Goal: Navigation & Orientation: Find specific page/section

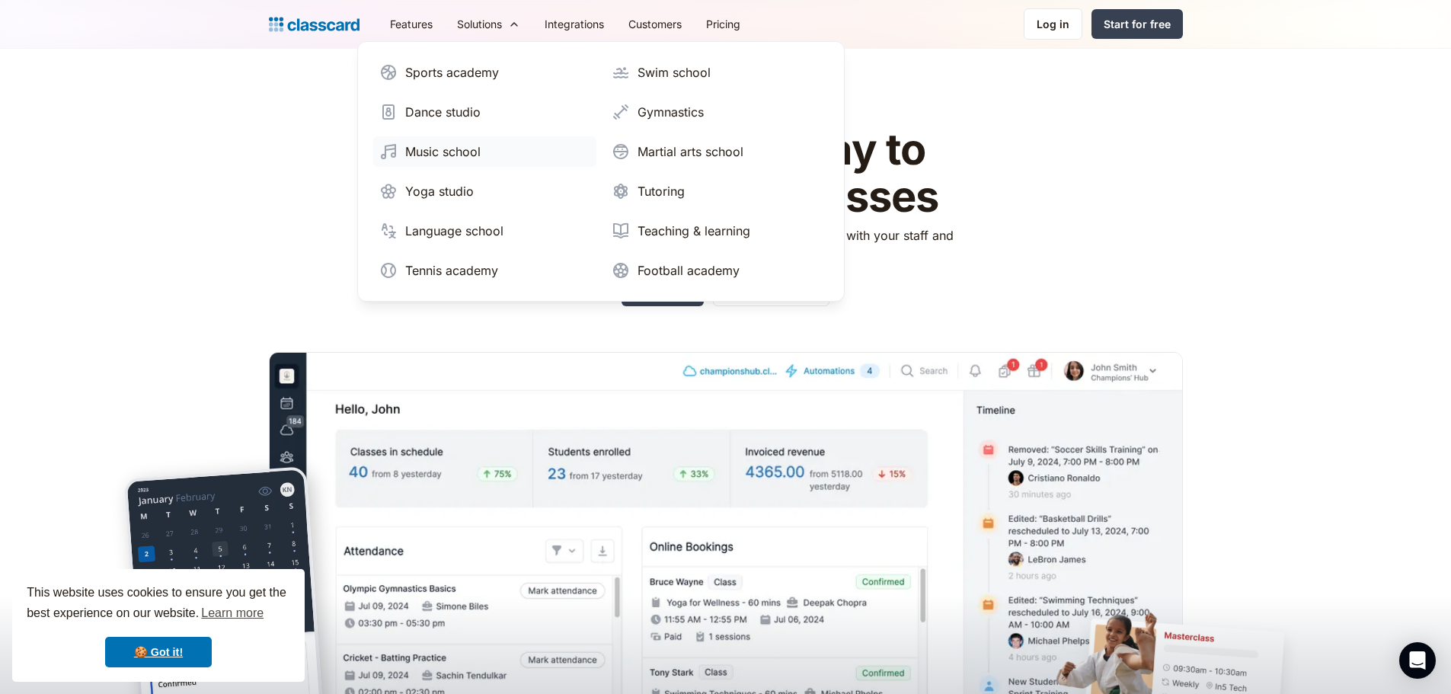
click at [464, 149] on div "Music school" at bounding box center [442, 151] width 75 height 18
click at [673, 221] on link "Teaching & learning" at bounding box center [716, 231] width 223 height 30
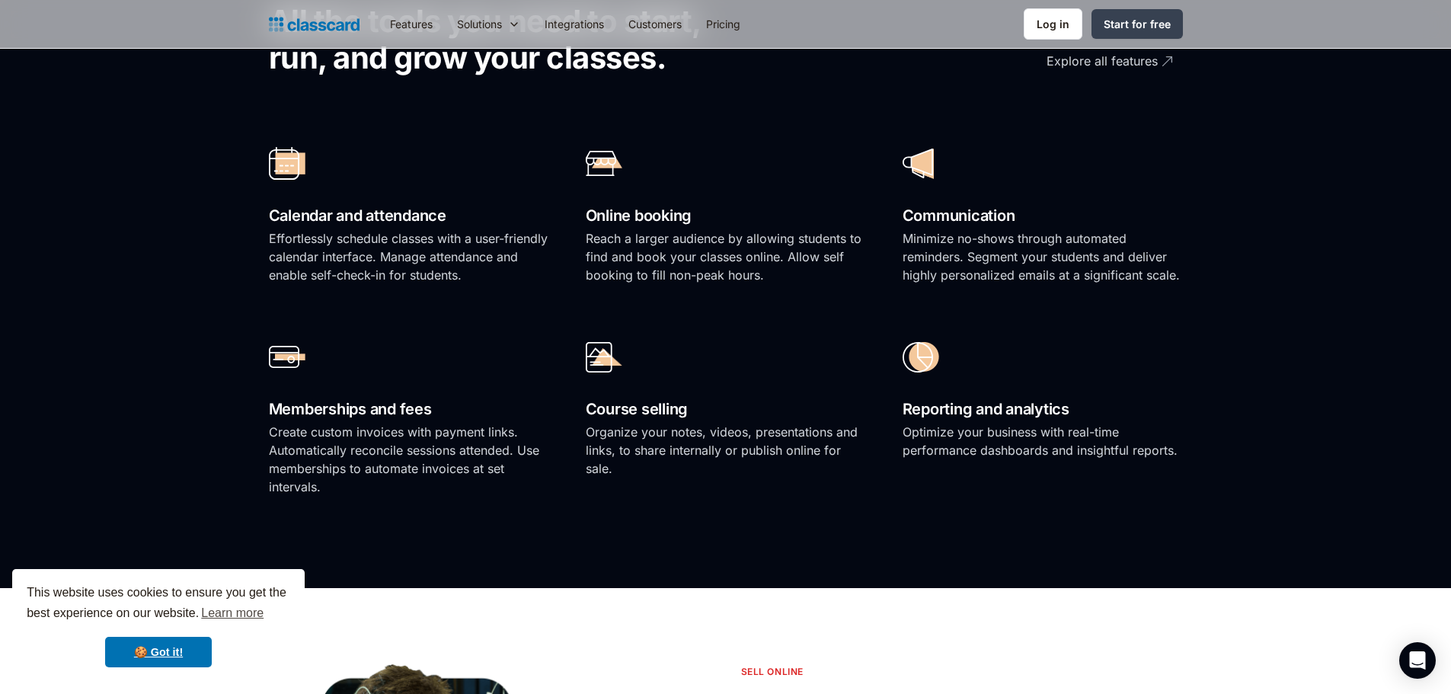
scroll to position [1062, 0]
click at [692, 316] on div "Calendar and attendance Effortlessly schedule classes with a user-friendly cale…" at bounding box center [726, 317] width 914 height 387
click at [807, 231] on p "Reach a larger audience by allowing students to find and book your classes onli…" at bounding box center [726, 255] width 280 height 55
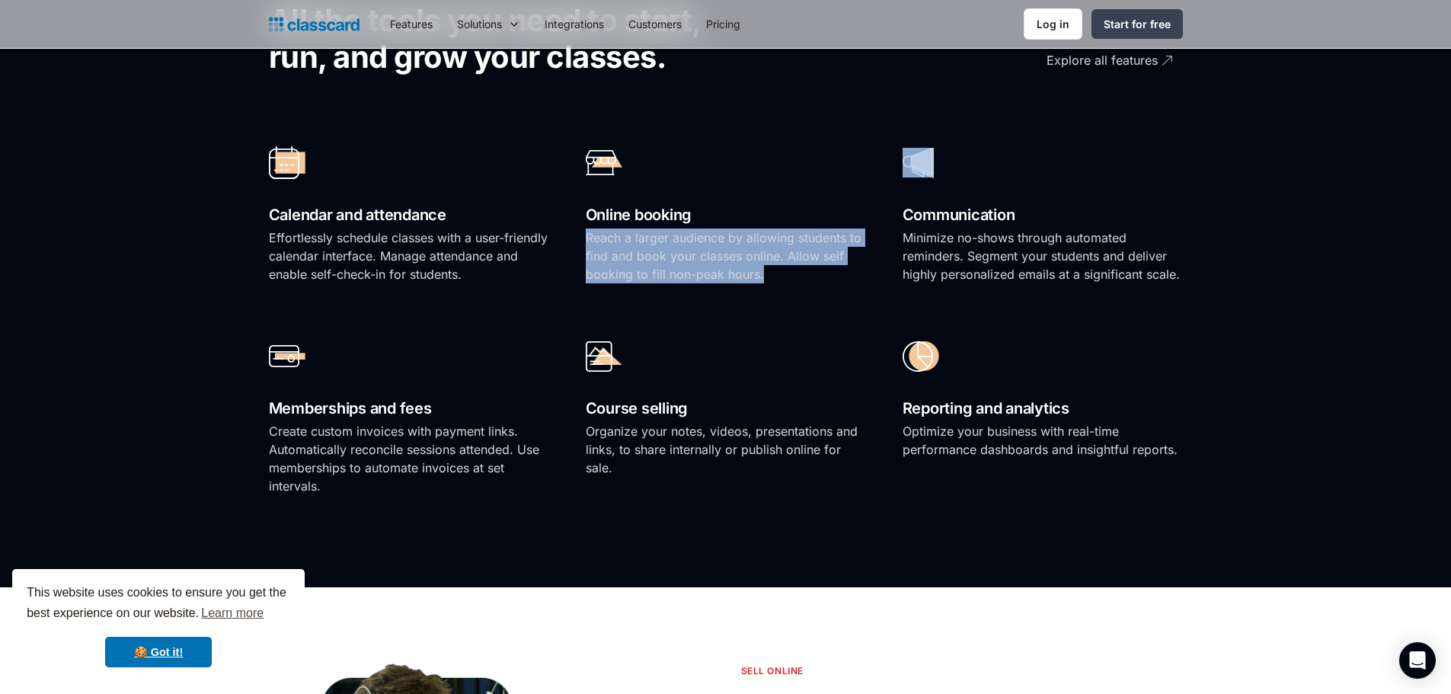
click at [807, 231] on p "Reach a larger audience by allowing students to find and book your classes onli…" at bounding box center [726, 255] width 280 height 55
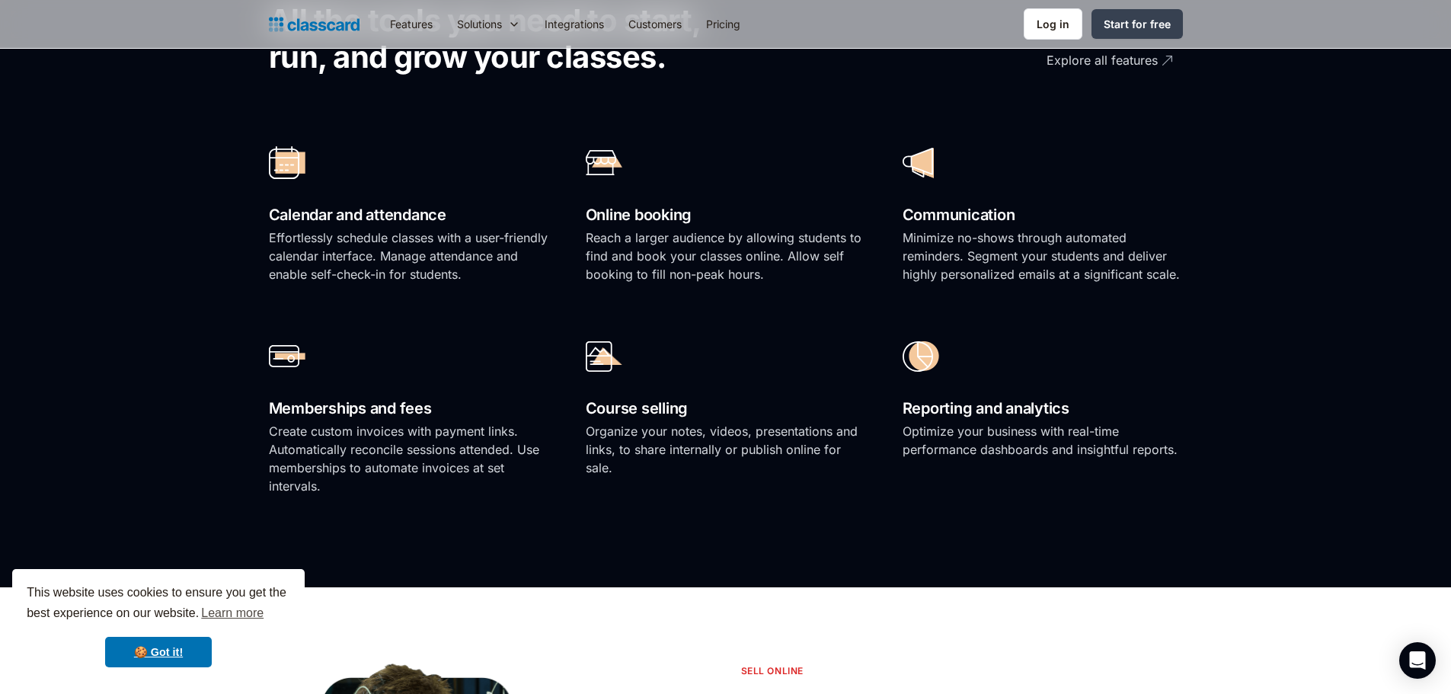
click at [1035, 237] on p "Minimize no-shows through automated reminders. Segment your students and delive…" at bounding box center [1042, 255] width 280 height 55
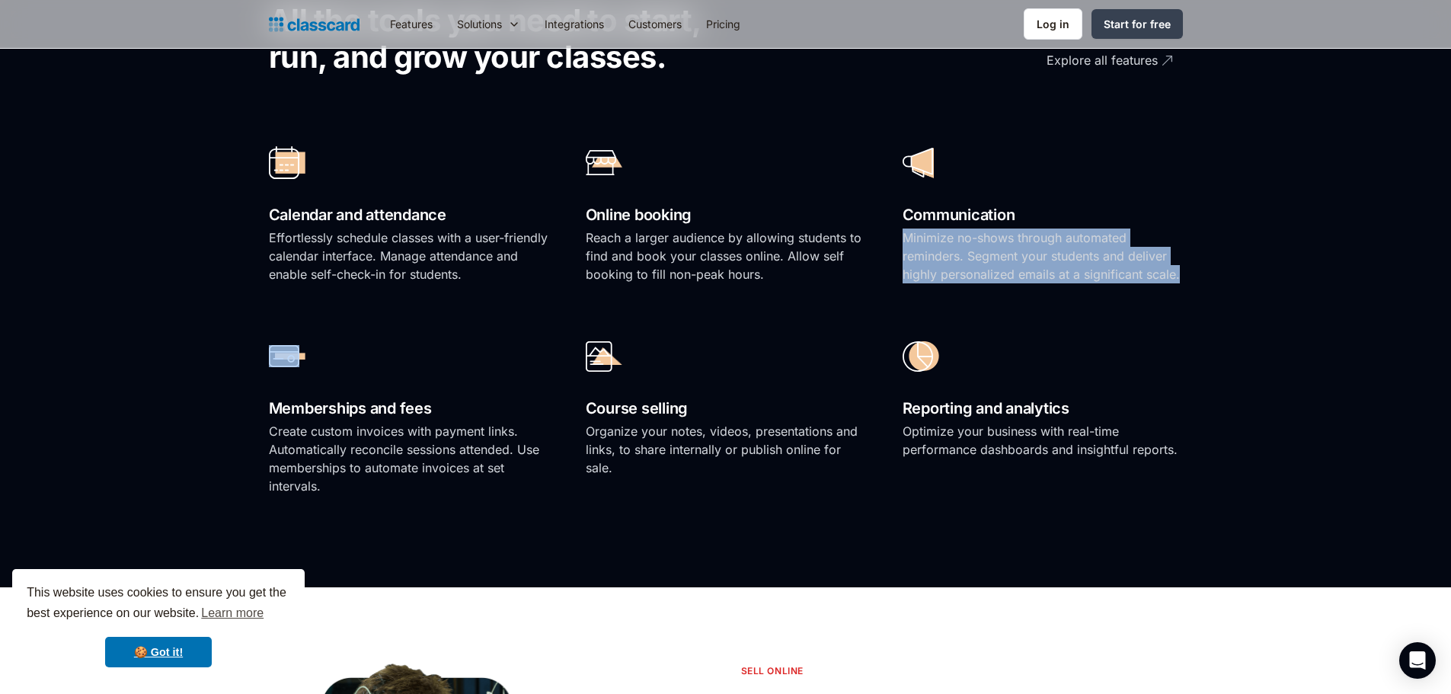
click at [1035, 237] on p "Minimize no-shows through automated reminders. Segment your students and delive…" at bounding box center [1042, 255] width 280 height 55
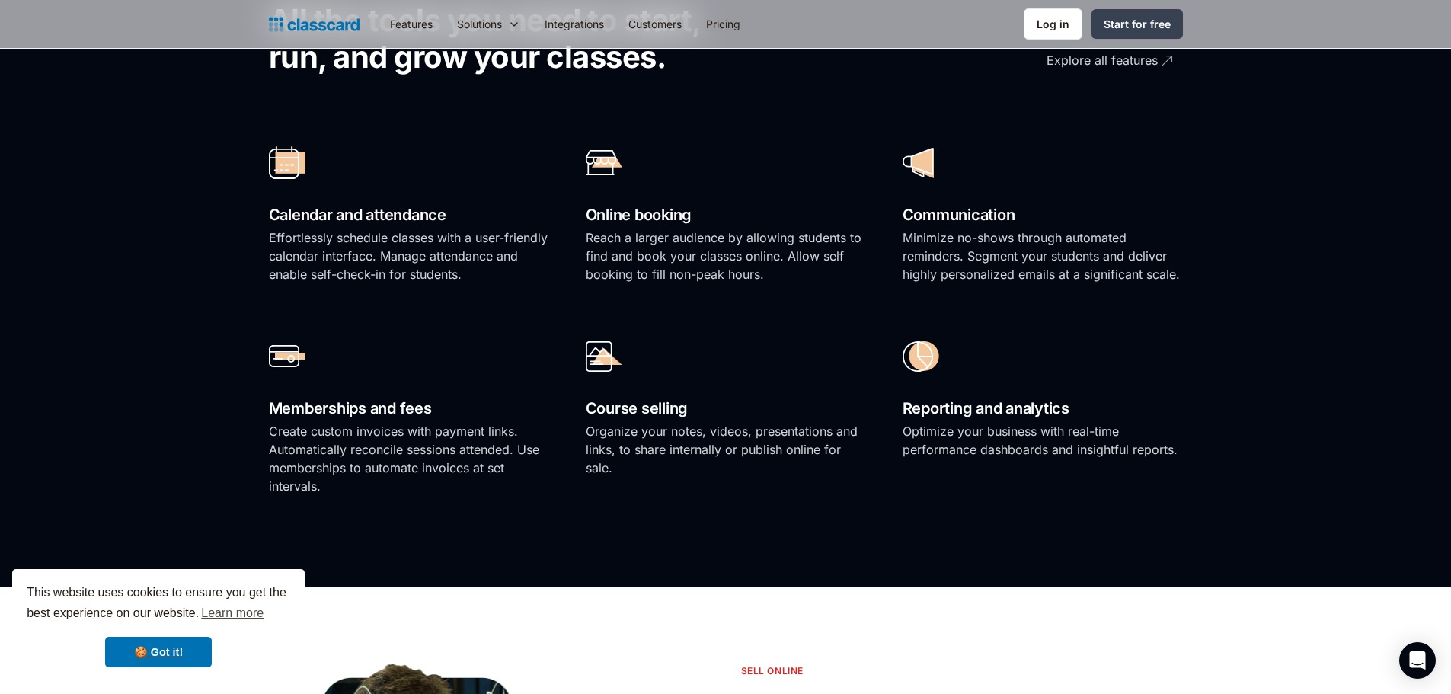
click at [772, 264] on p "Reach a larger audience by allowing students to find and book your classes onli…" at bounding box center [726, 255] width 280 height 55
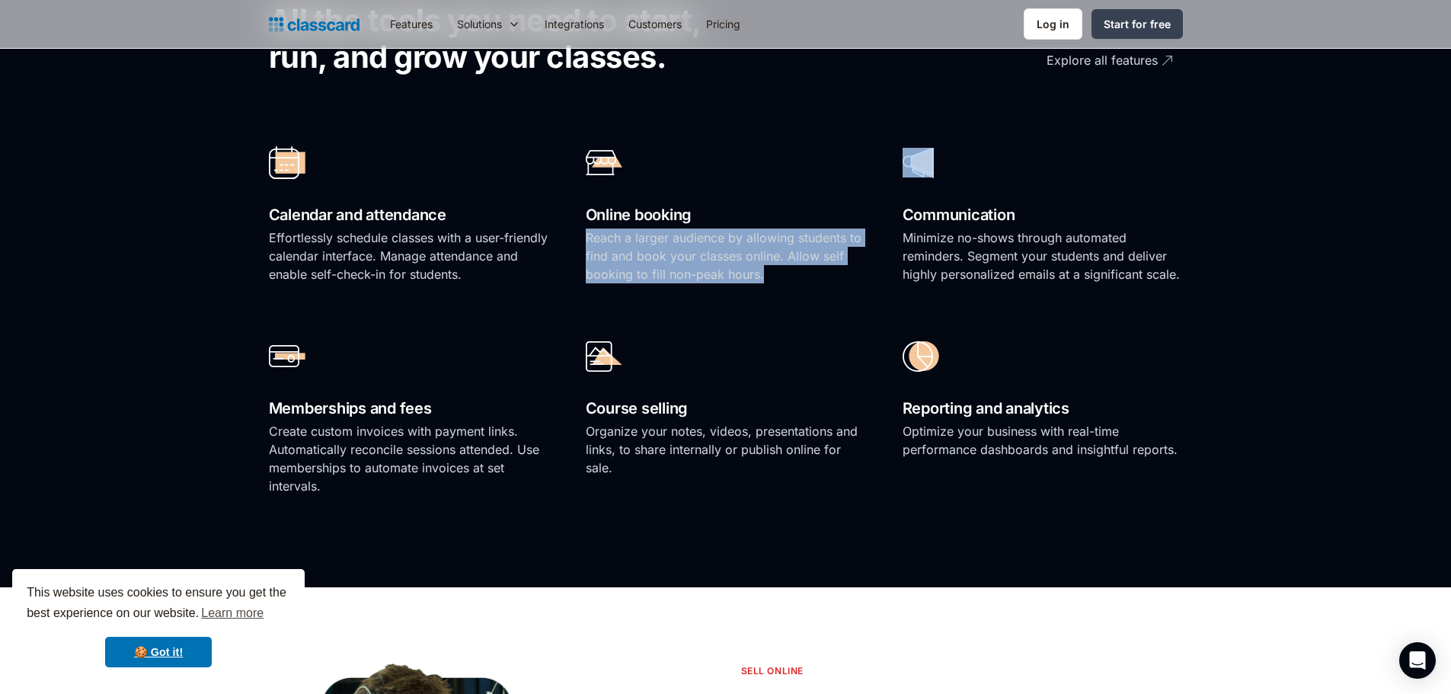
click at [772, 264] on p "Reach a larger audience by allowing students to find and book your classes onli…" at bounding box center [726, 255] width 280 height 55
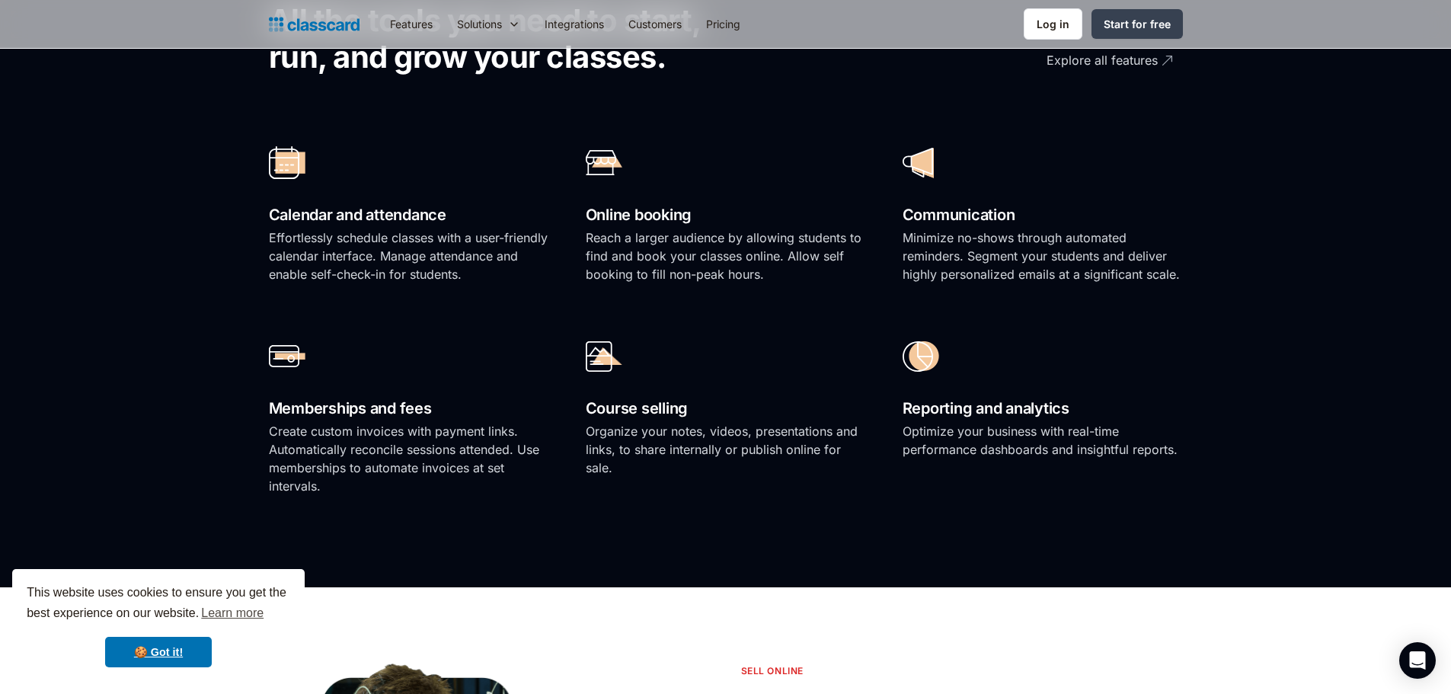
click at [1007, 264] on p "Minimize no-shows through automated reminders. Segment your students and delive…" at bounding box center [1042, 255] width 280 height 55
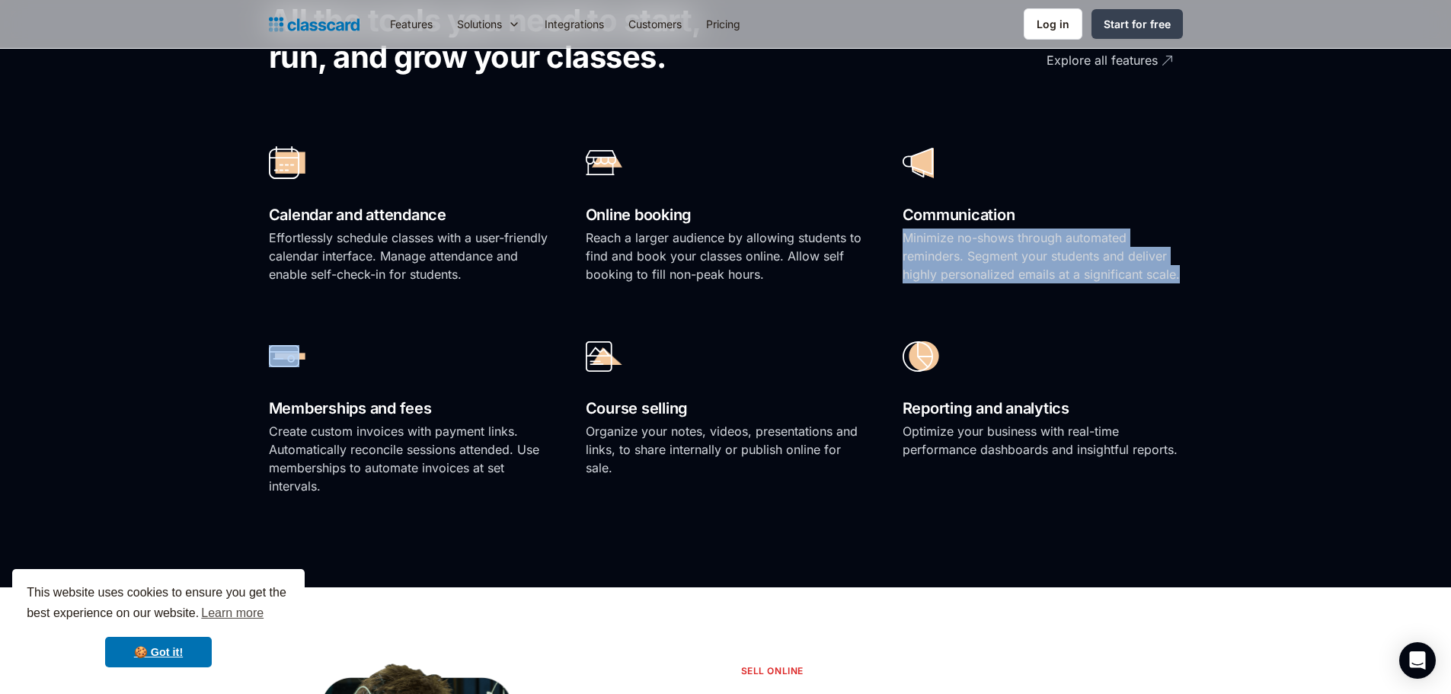
click at [1007, 264] on p "Minimize no-shows through automated reminders. Segment your students and delive…" at bounding box center [1042, 255] width 280 height 55
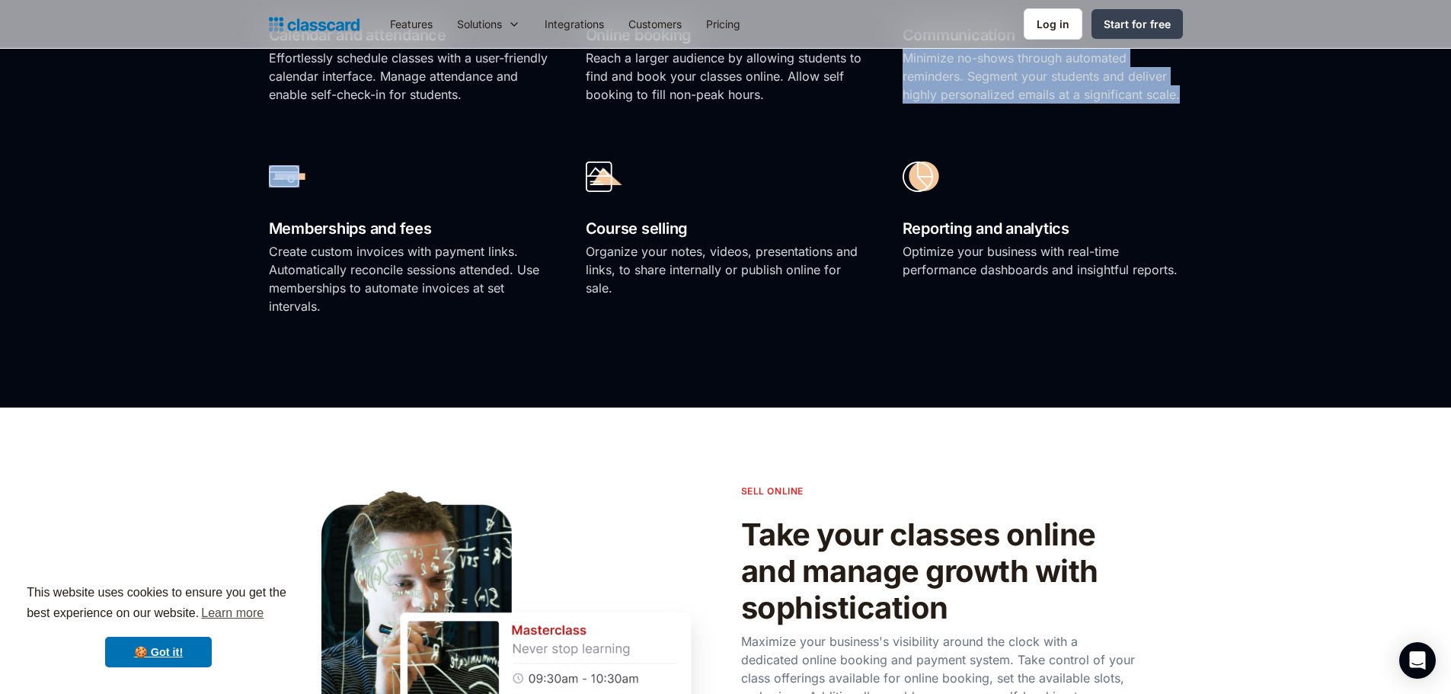
scroll to position [1242, 0]
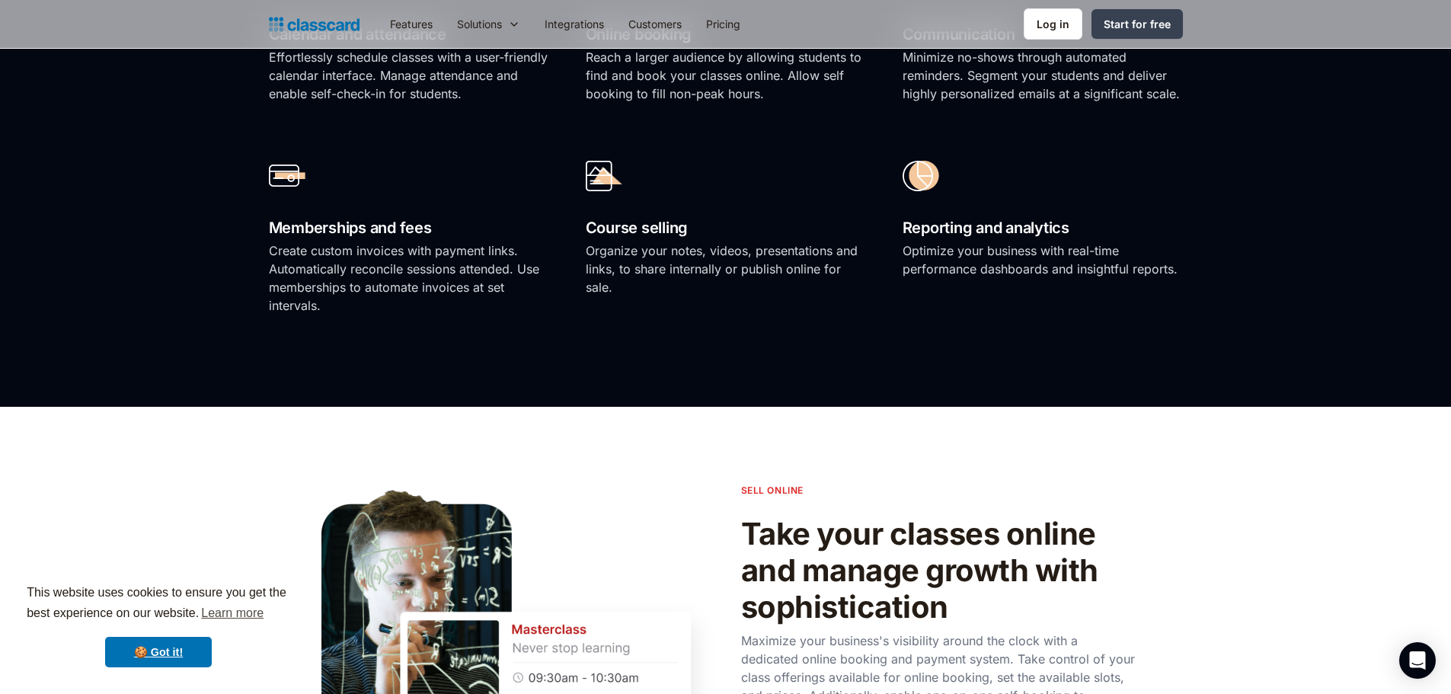
click at [1036, 276] on p "Optimize your business with real-time performance dashboards and insightful rep…" at bounding box center [1042, 259] width 280 height 37
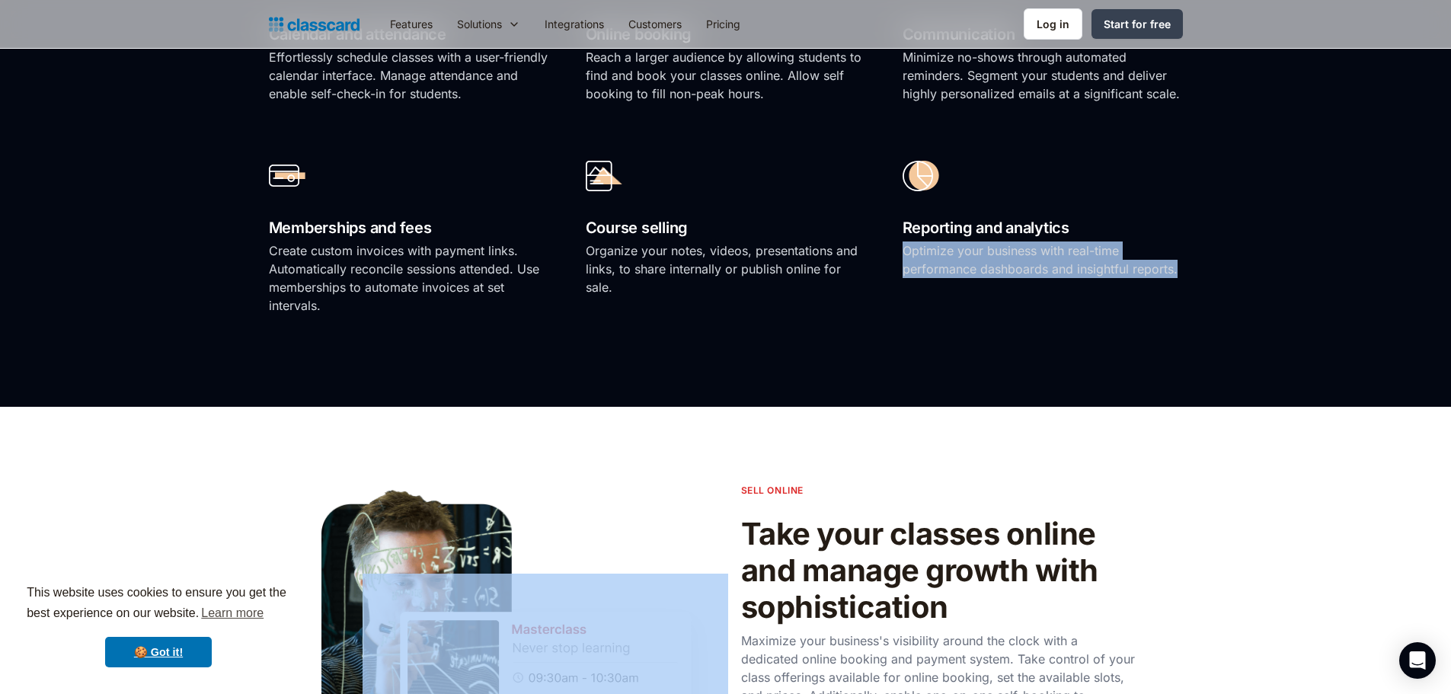
click at [1036, 276] on p "Optimize your business with real-time performance dashboards and insightful rep…" at bounding box center [1042, 259] width 280 height 37
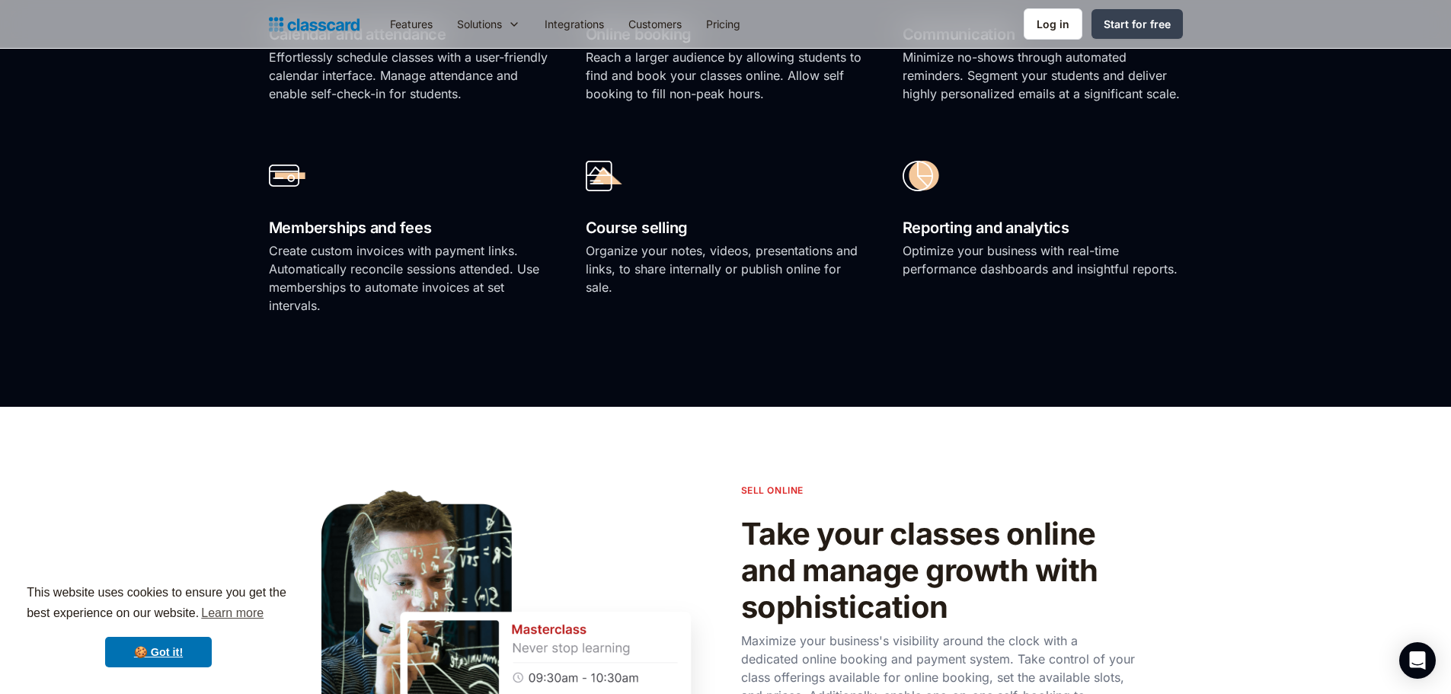
click at [749, 253] on p "Organize your notes, videos, presentations and links, to share internally or pu…" at bounding box center [726, 268] width 280 height 55
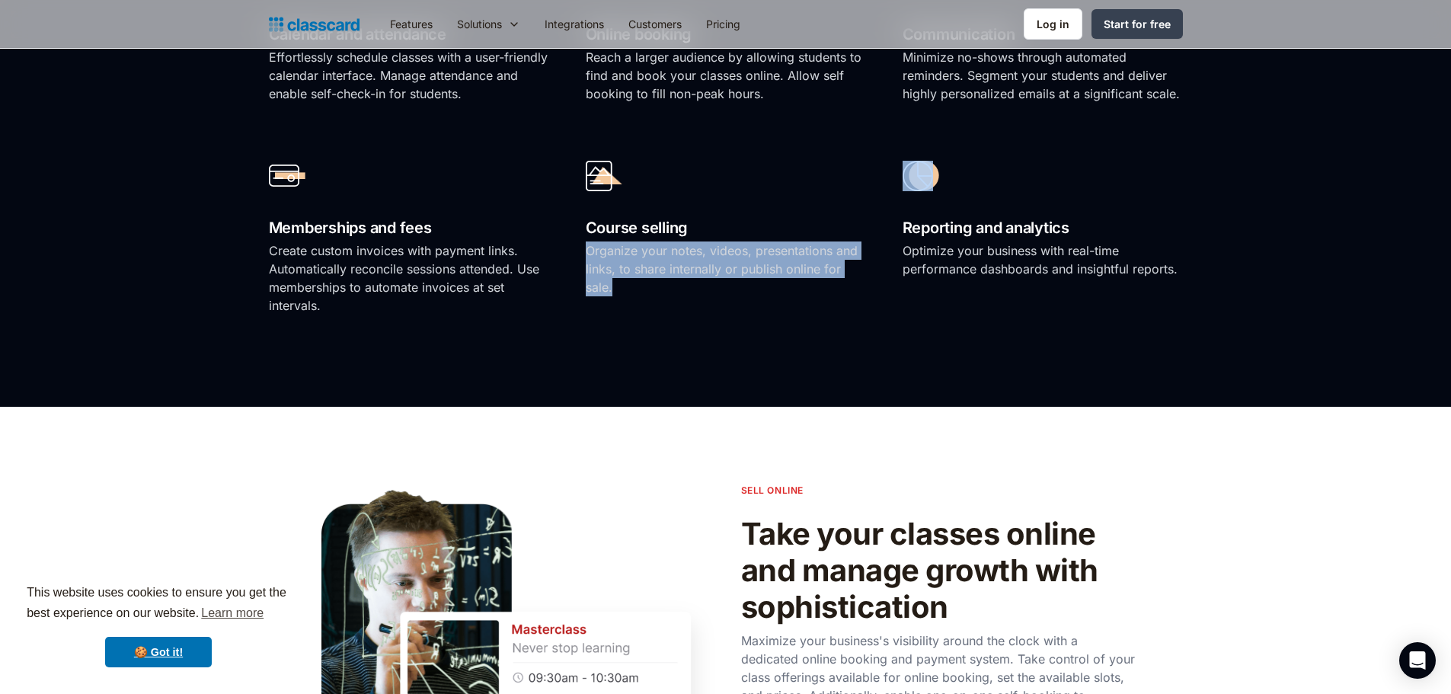
click at [749, 253] on p "Organize your notes, videos, presentations and links, to share internally or pu…" at bounding box center [726, 268] width 280 height 55
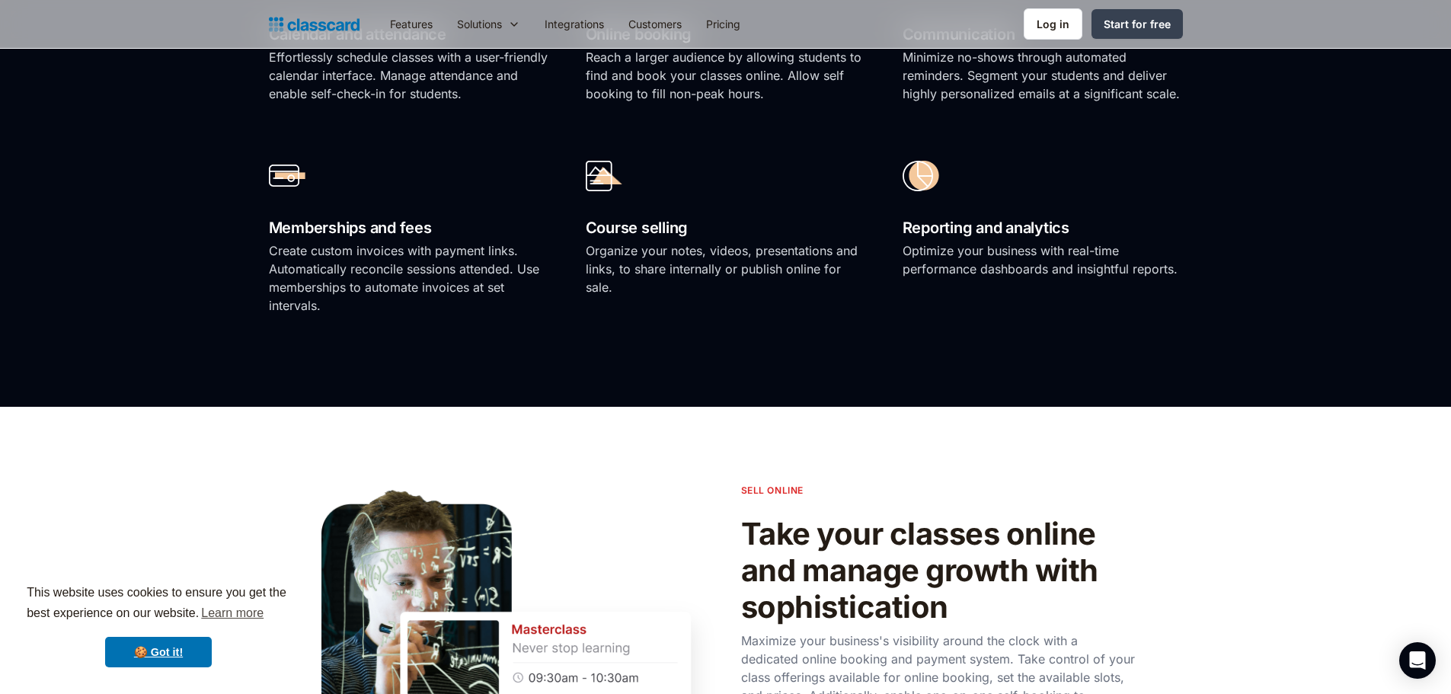
click at [418, 274] on p "Create custom invoices with payment links. Automatically reconcile sessions att…" at bounding box center [409, 277] width 280 height 73
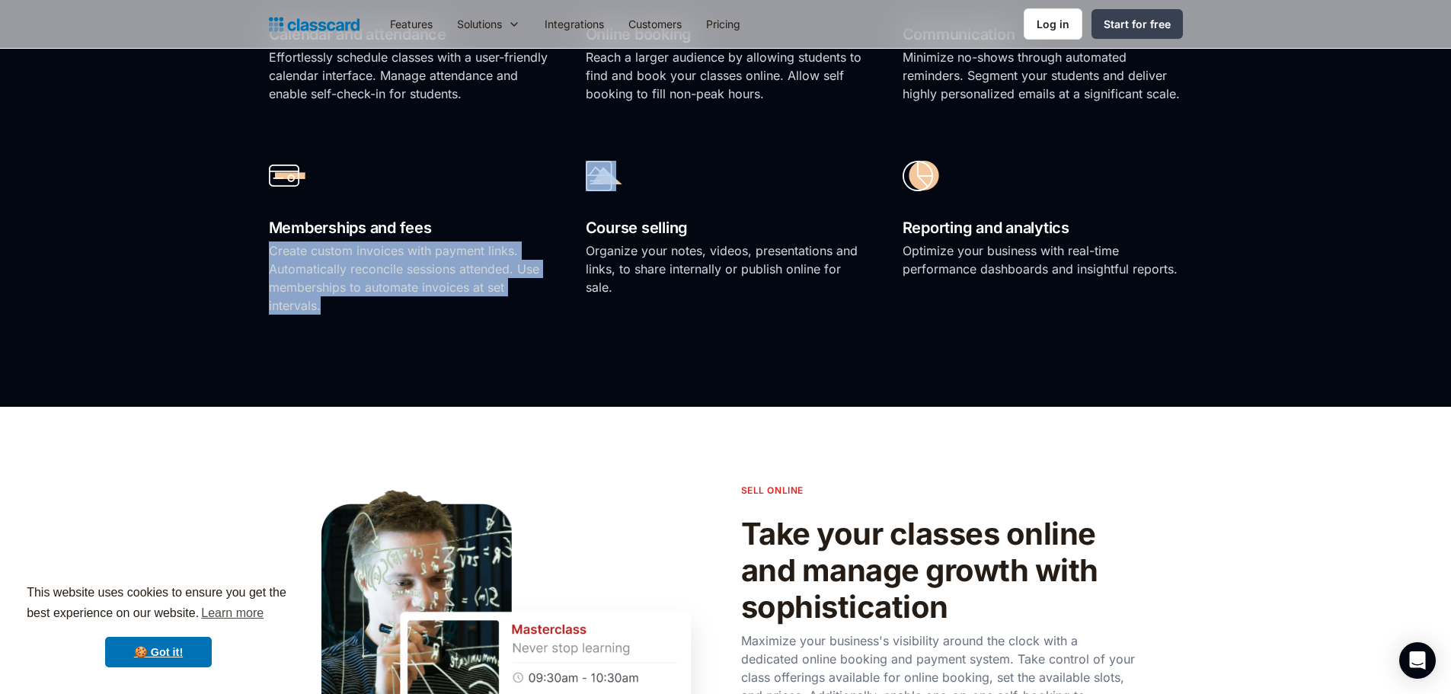
click at [418, 274] on p "Create custom invoices with payment links. Automatically reconcile sessions att…" at bounding box center [409, 277] width 280 height 73
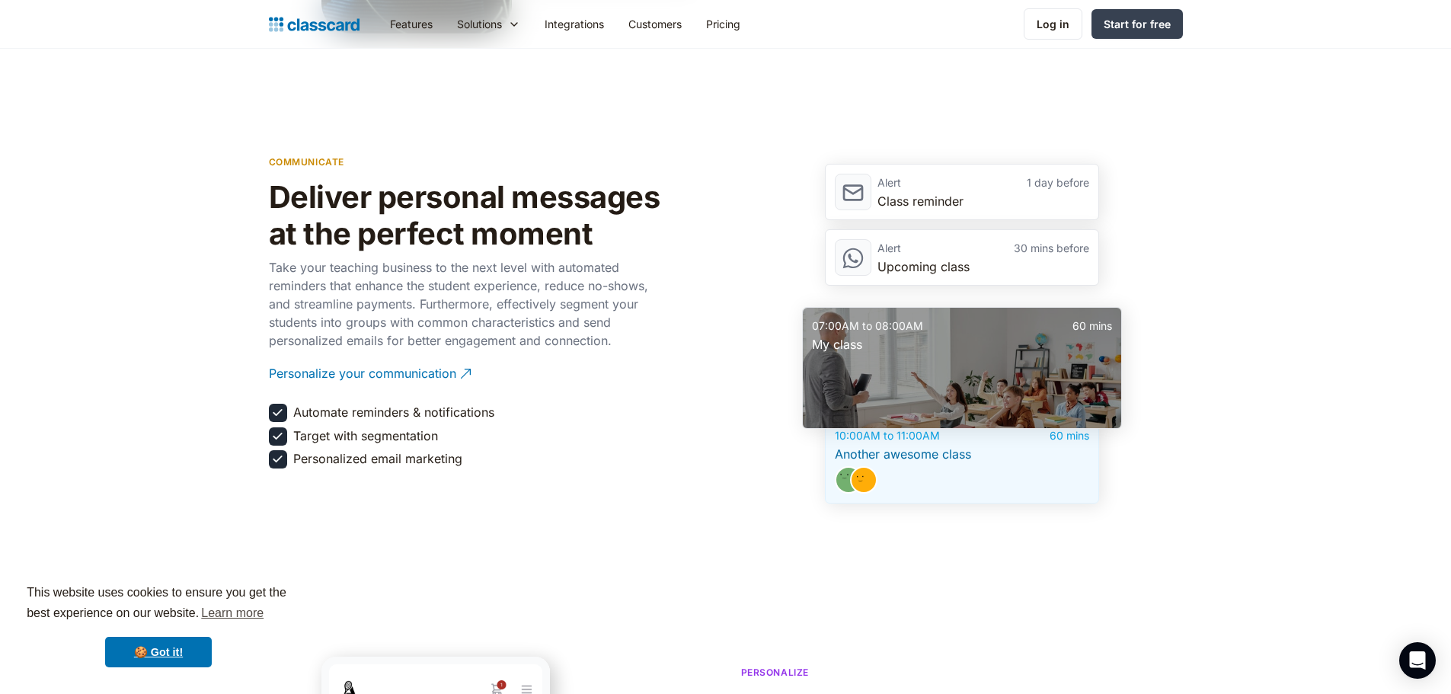
scroll to position [2095, 0]
click at [418, 274] on p "Take your teaching business to the next level with automated reminders that enh…" at bounding box center [467, 302] width 396 height 91
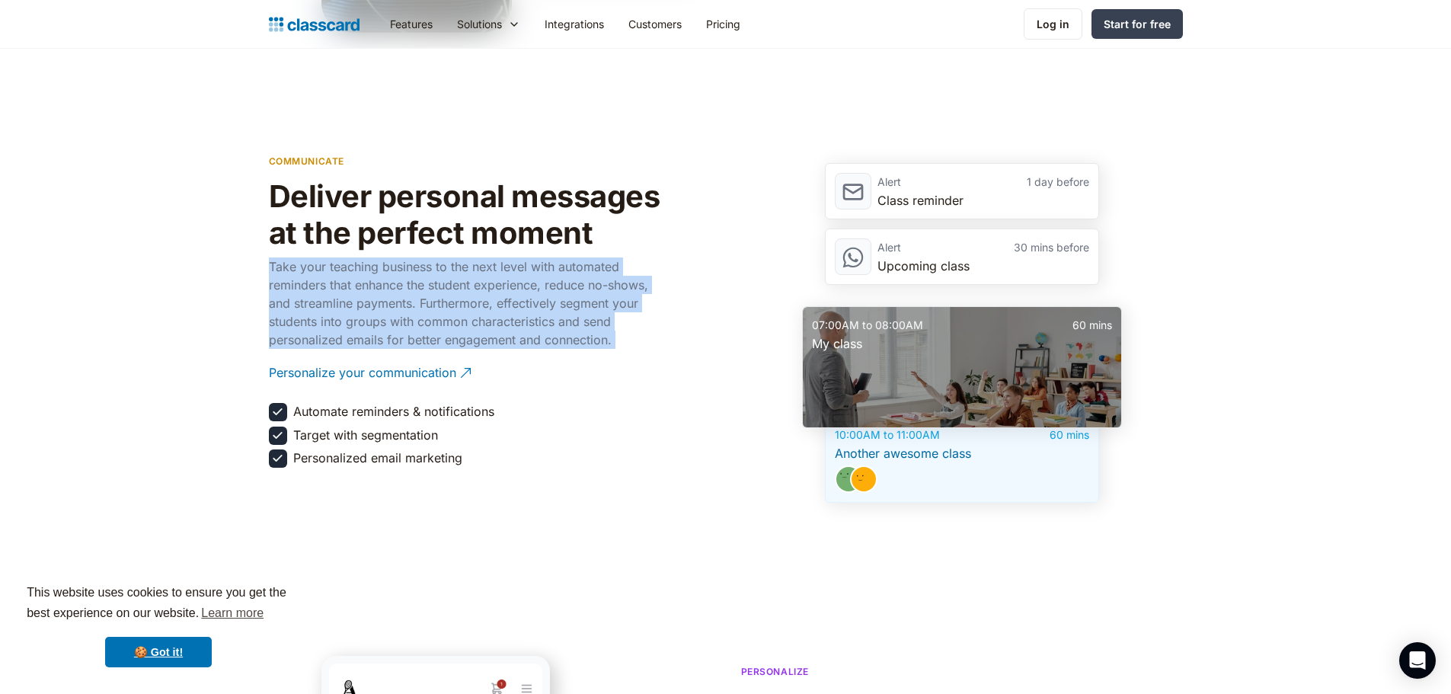
click at [418, 274] on p "Take your teaching business to the next level with automated reminders that enh…" at bounding box center [467, 302] width 396 height 91
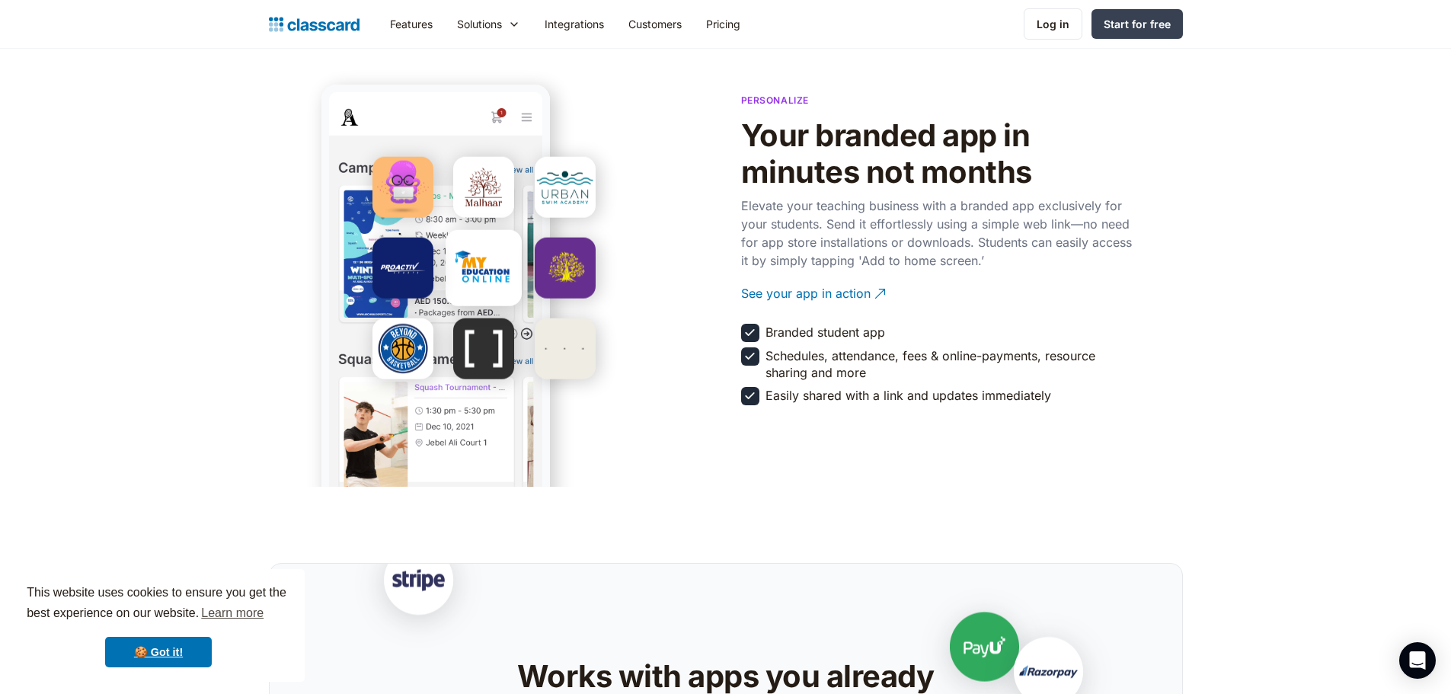
scroll to position [2652, 0]
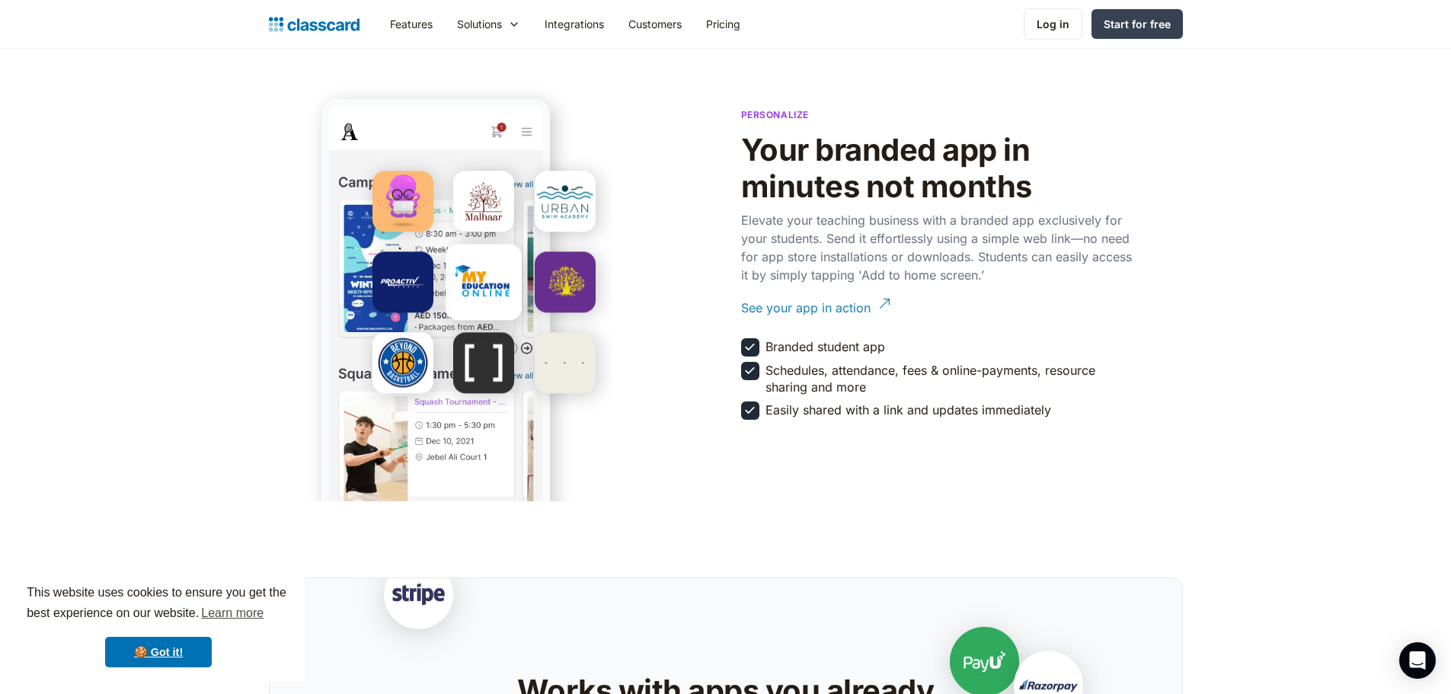
click at [792, 311] on div "See your app in action" at bounding box center [805, 302] width 129 height 30
drag, startPoint x: 185, startPoint y: 651, endPoint x: 248, endPoint y: 647, distance: 63.4
click at [185, 649] on link "🍪 Got it!" at bounding box center [158, 652] width 107 height 30
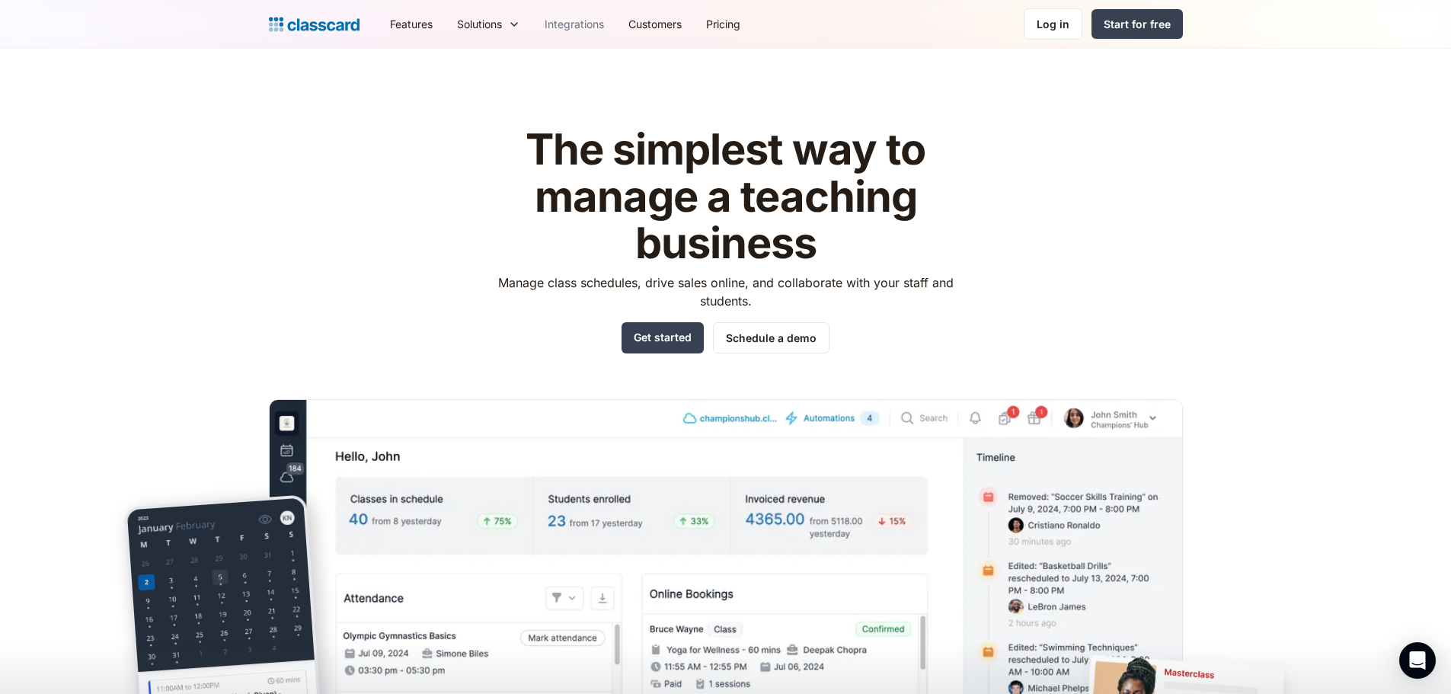
click at [579, 36] on link "Integrations" at bounding box center [574, 24] width 84 height 34
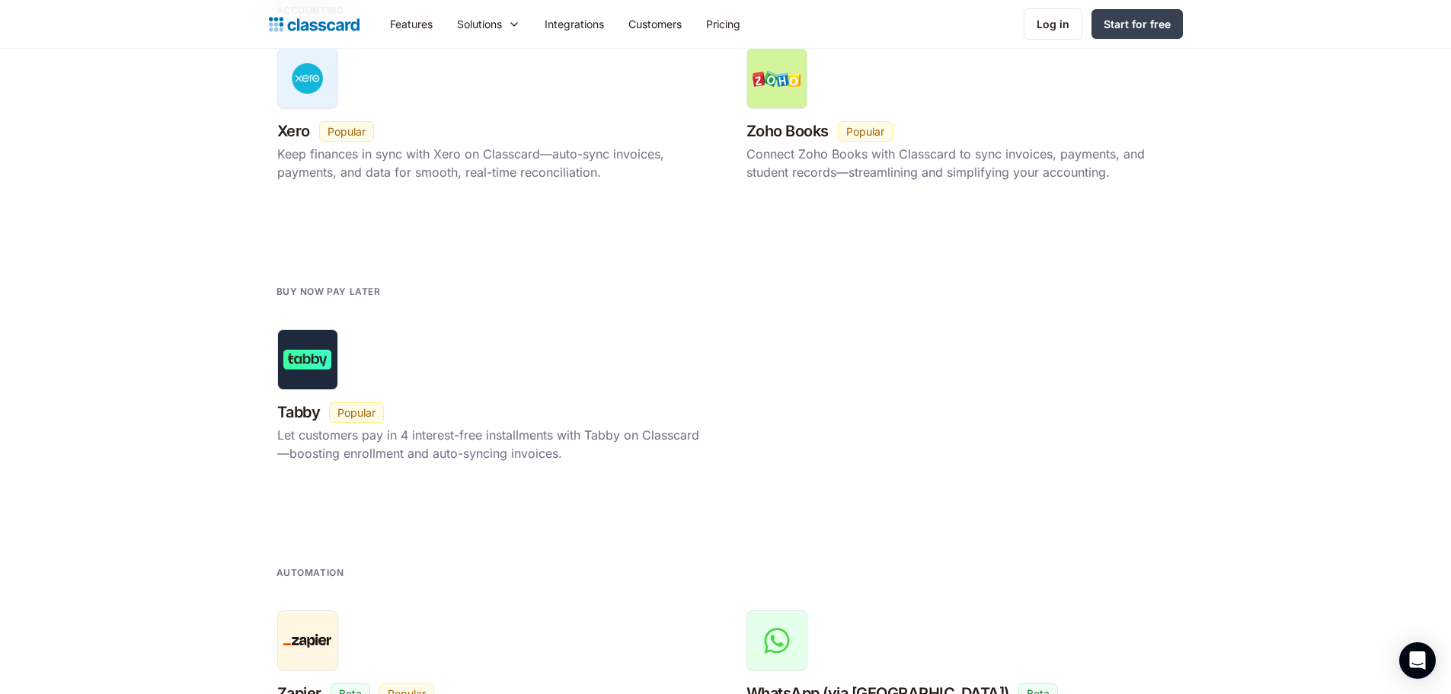
scroll to position [2195, 0]
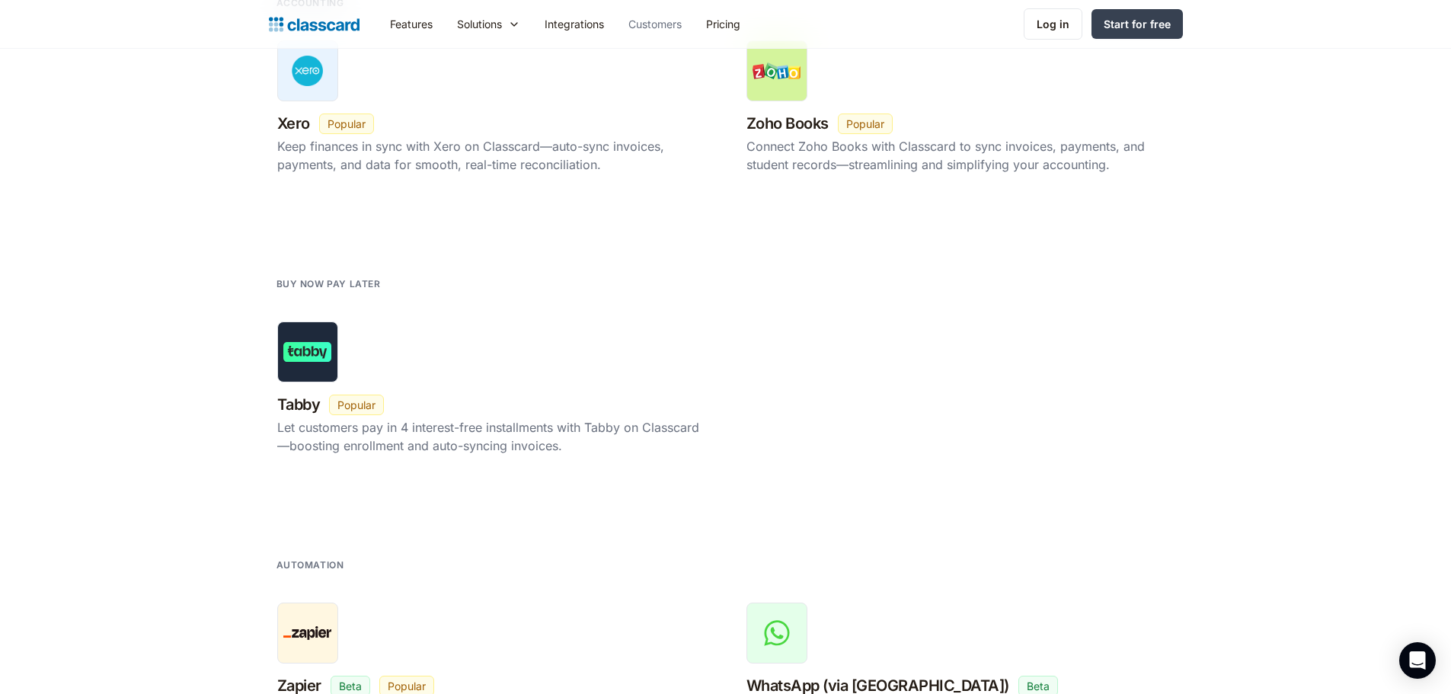
click at [640, 22] on link "Customers" at bounding box center [655, 24] width 78 height 34
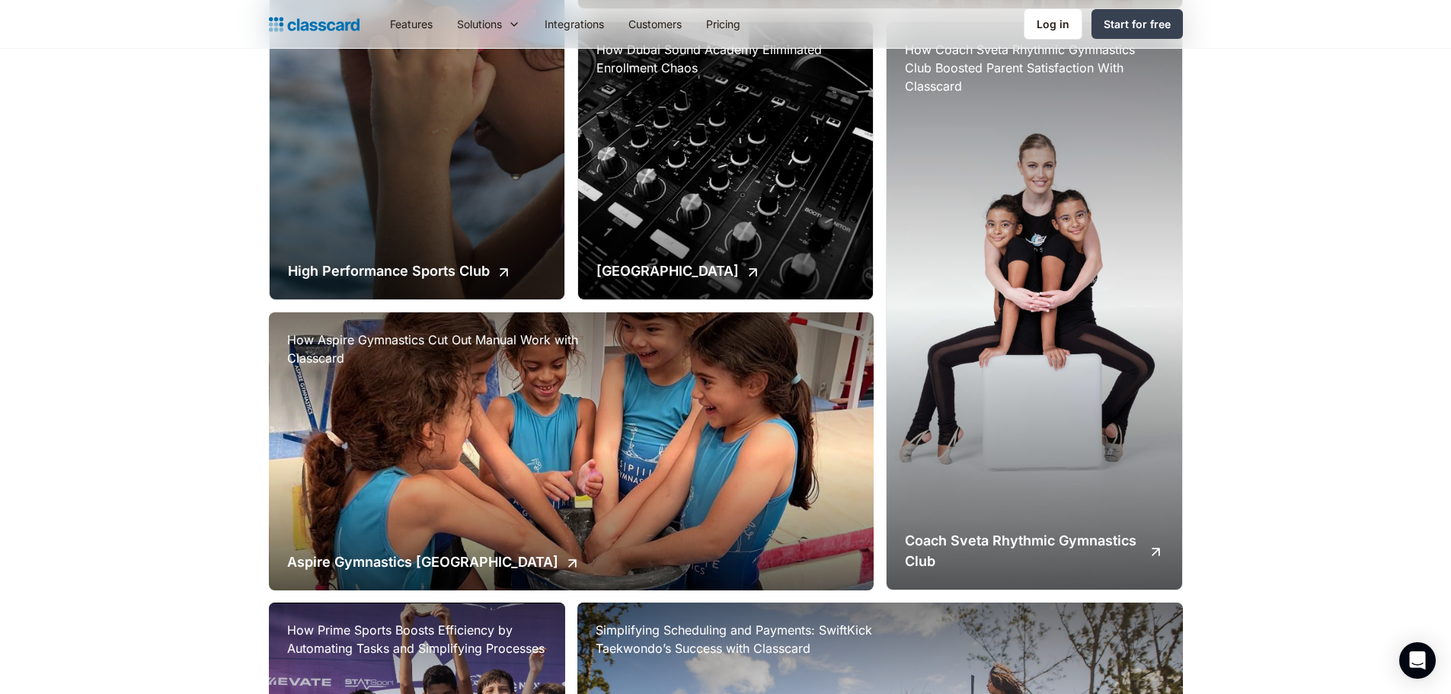
scroll to position [984, 0]
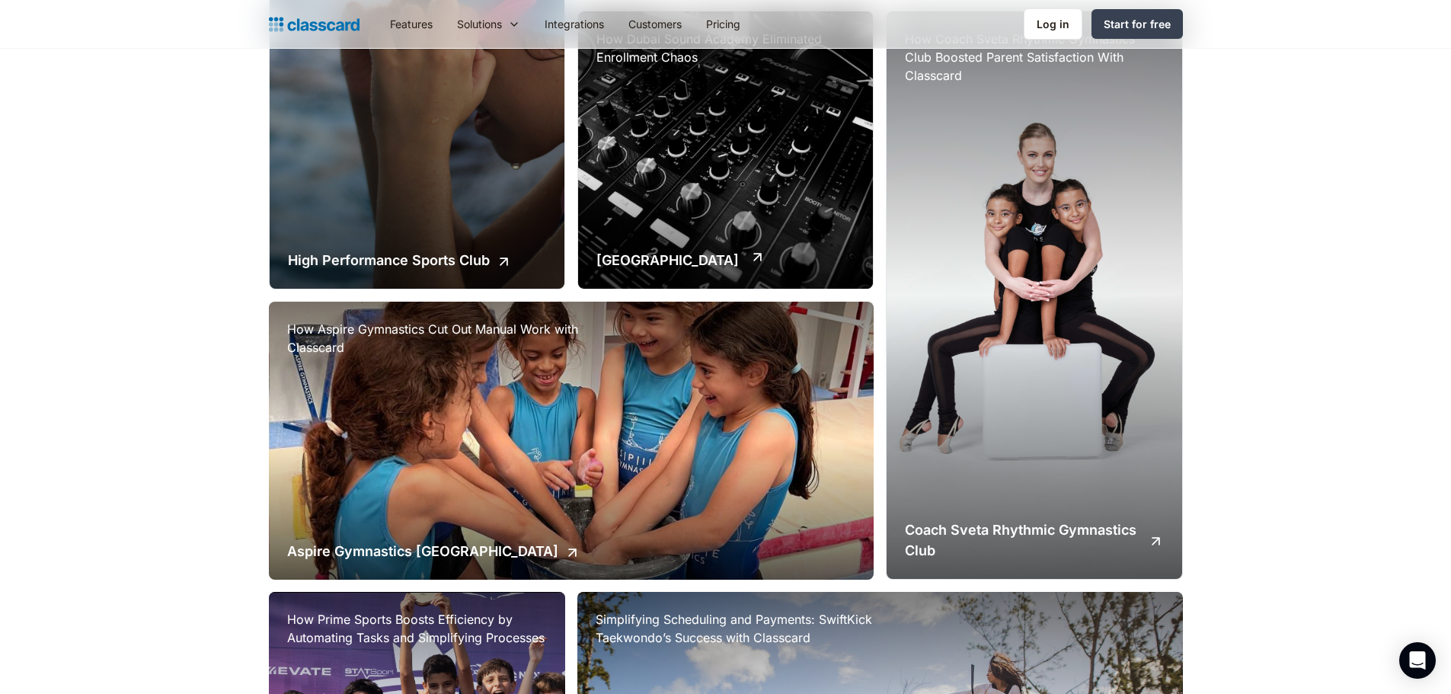
click at [672, 155] on div "How Dubai Sound Academy Eliminated Enrollment Chaos Dubai Sound Academy" at bounding box center [725, 149] width 295 height 277
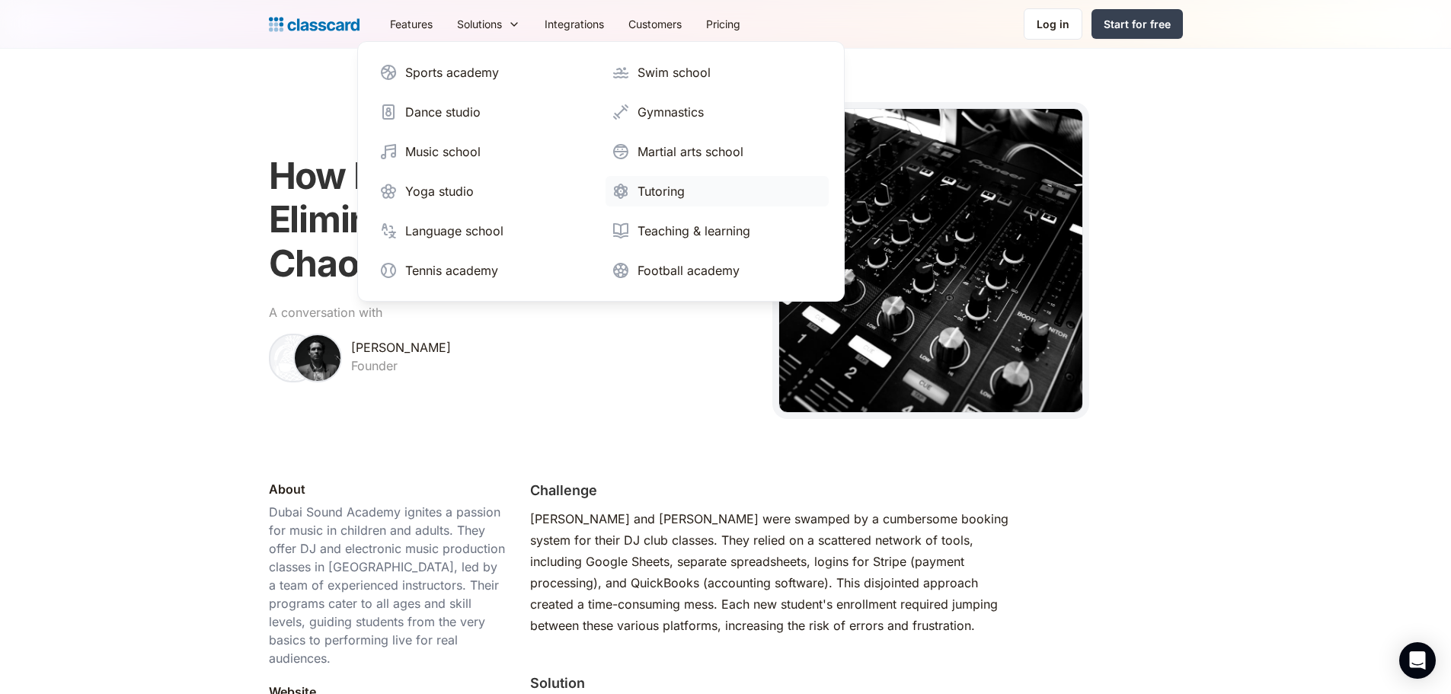
click at [666, 201] on link "Tutoring" at bounding box center [716, 191] width 223 height 30
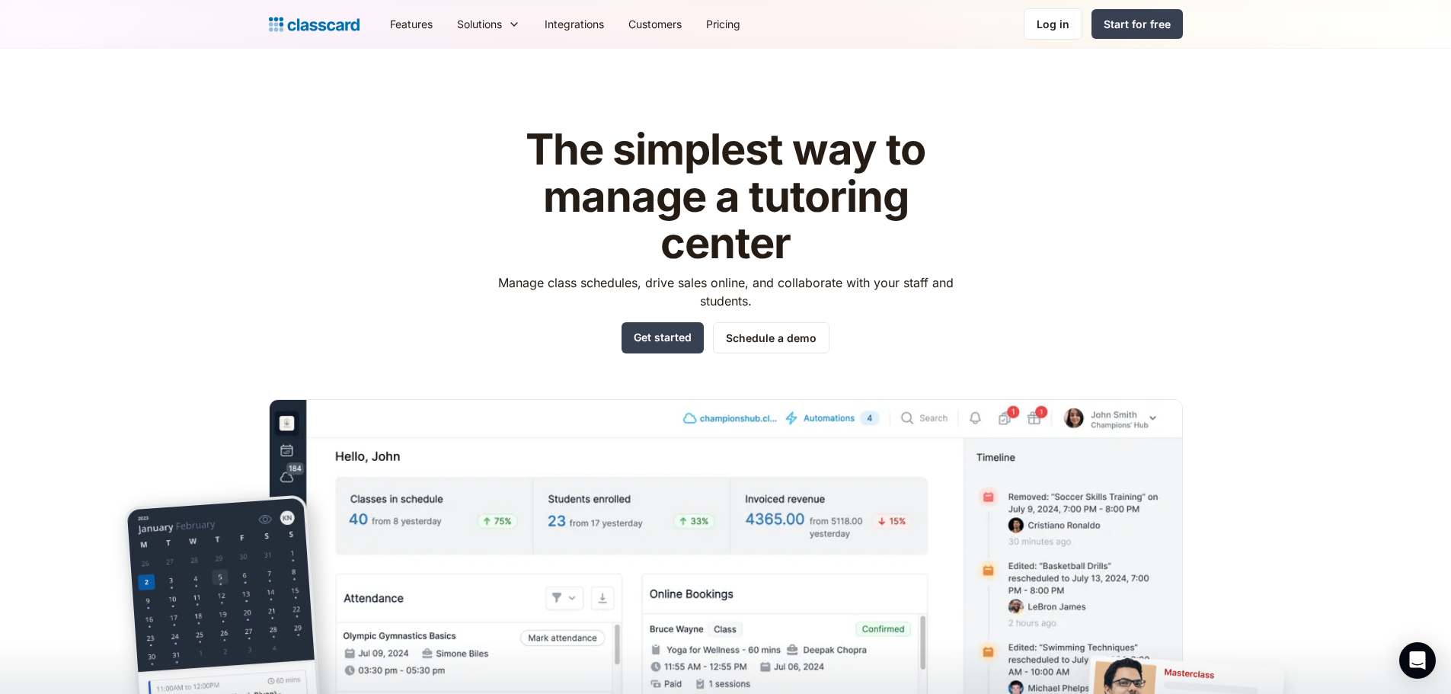
click at [325, 25] on img "home" at bounding box center [314, 24] width 91 height 21
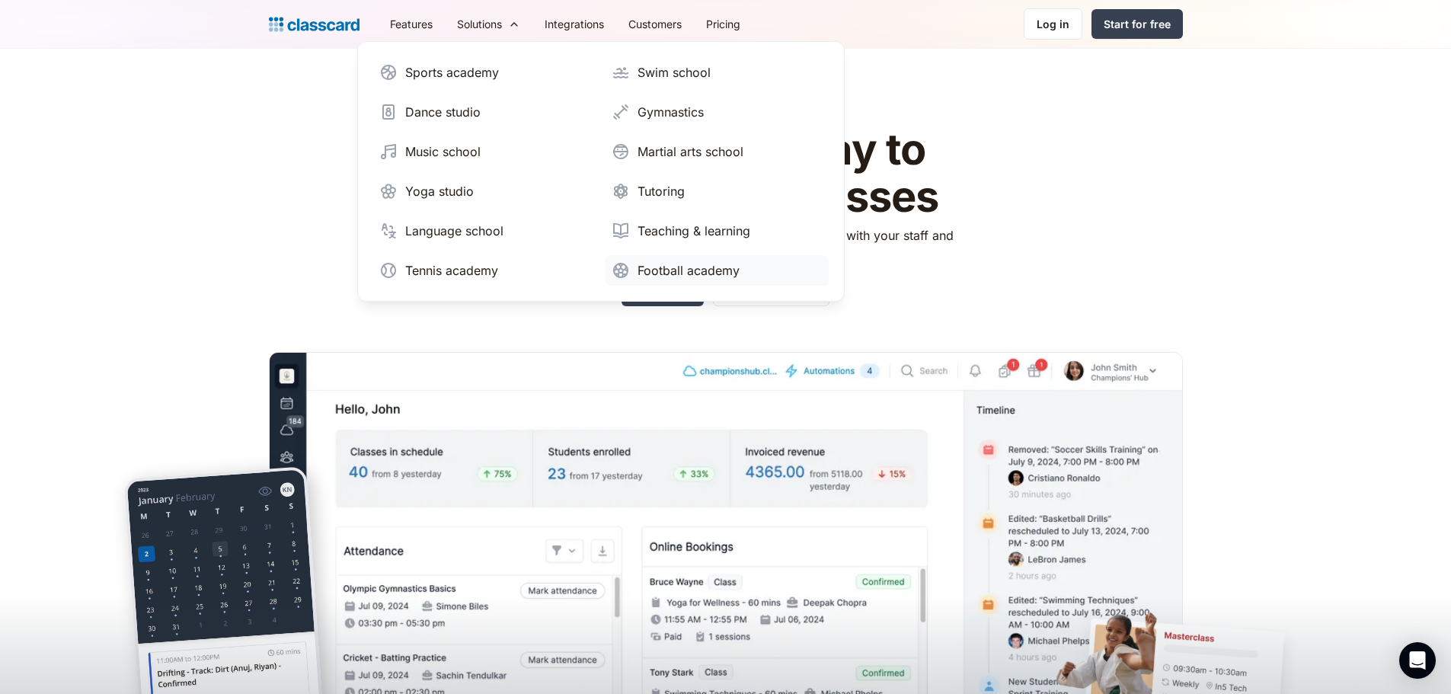
click at [666, 266] on div "Football academy" at bounding box center [688, 270] width 102 height 18
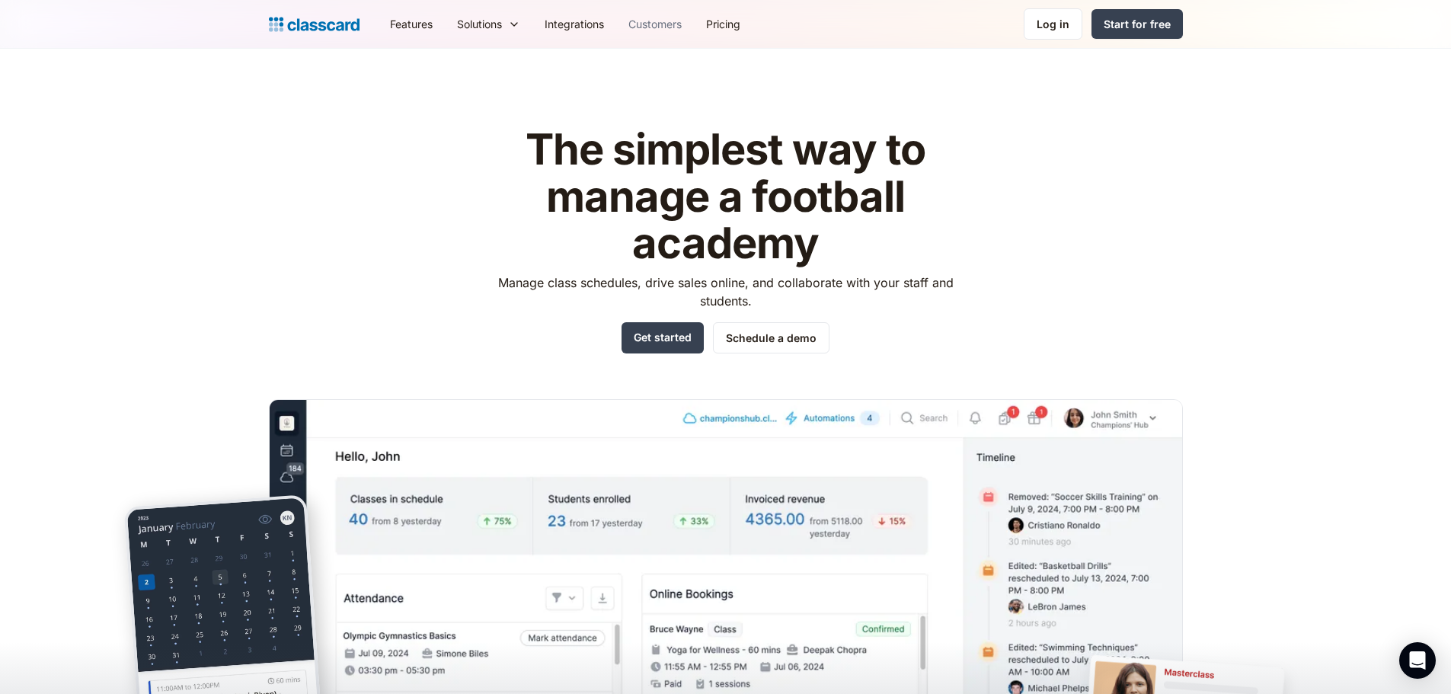
click at [657, 23] on link "Customers" at bounding box center [655, 24] width 78 height 34
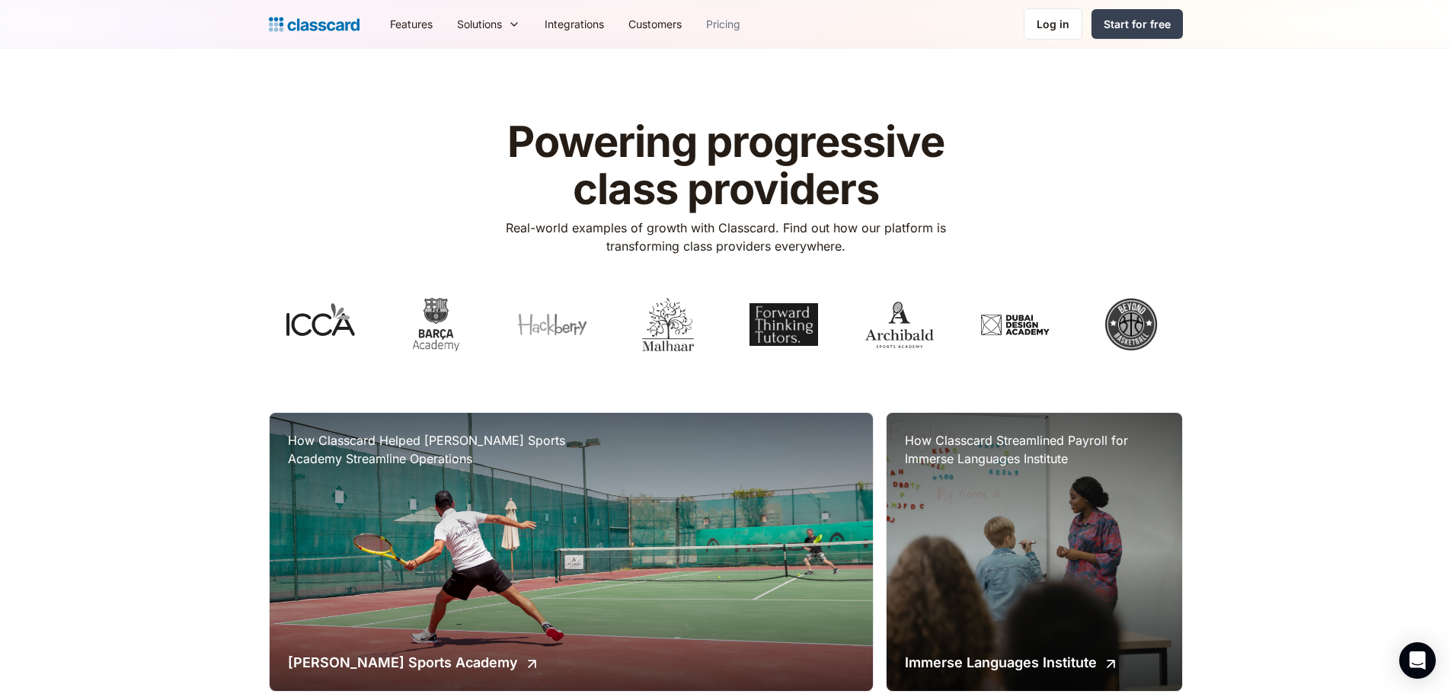
click at [736, 23] on link "Pricing" at bounding box center [723, 24] width 59 height 34
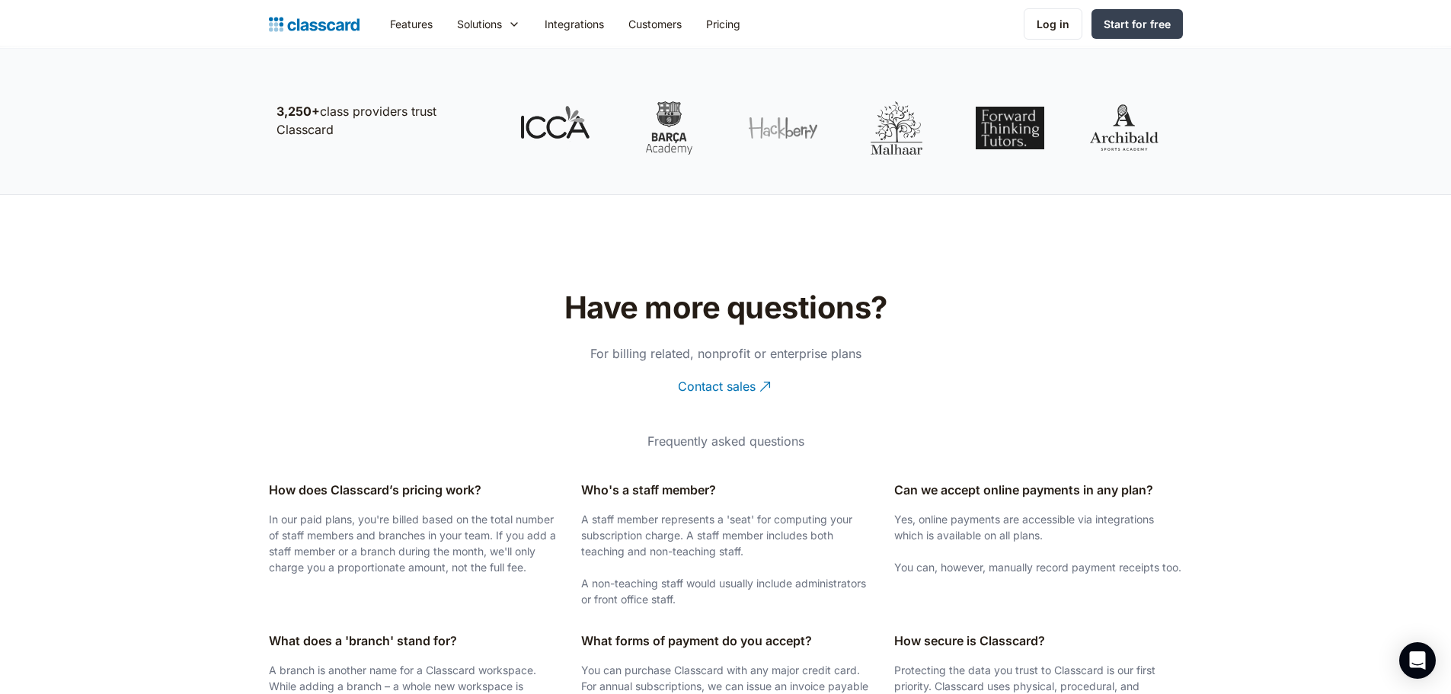
scroll to position [2866, 0]
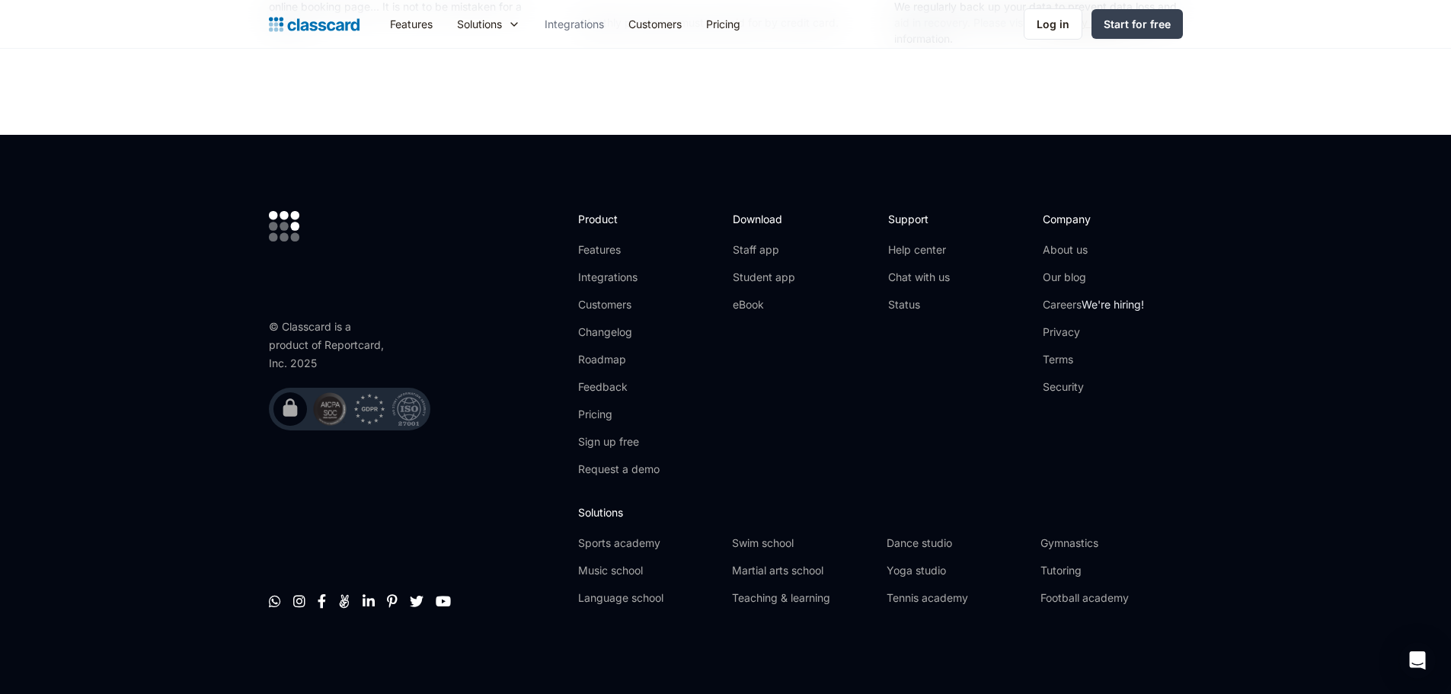
click at [588, 12] on link "Integrations" at bounding box center [574, 24] width 84 height 34
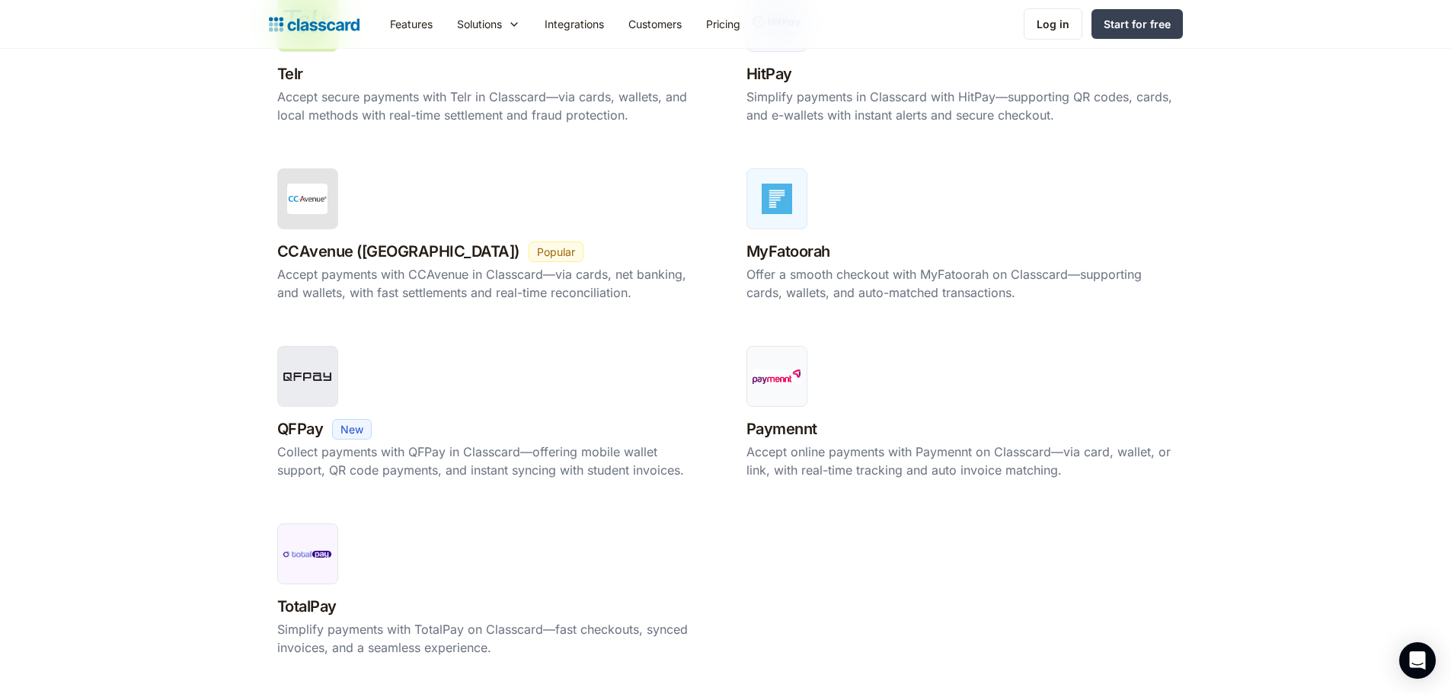
scroll to position [1174, 0]
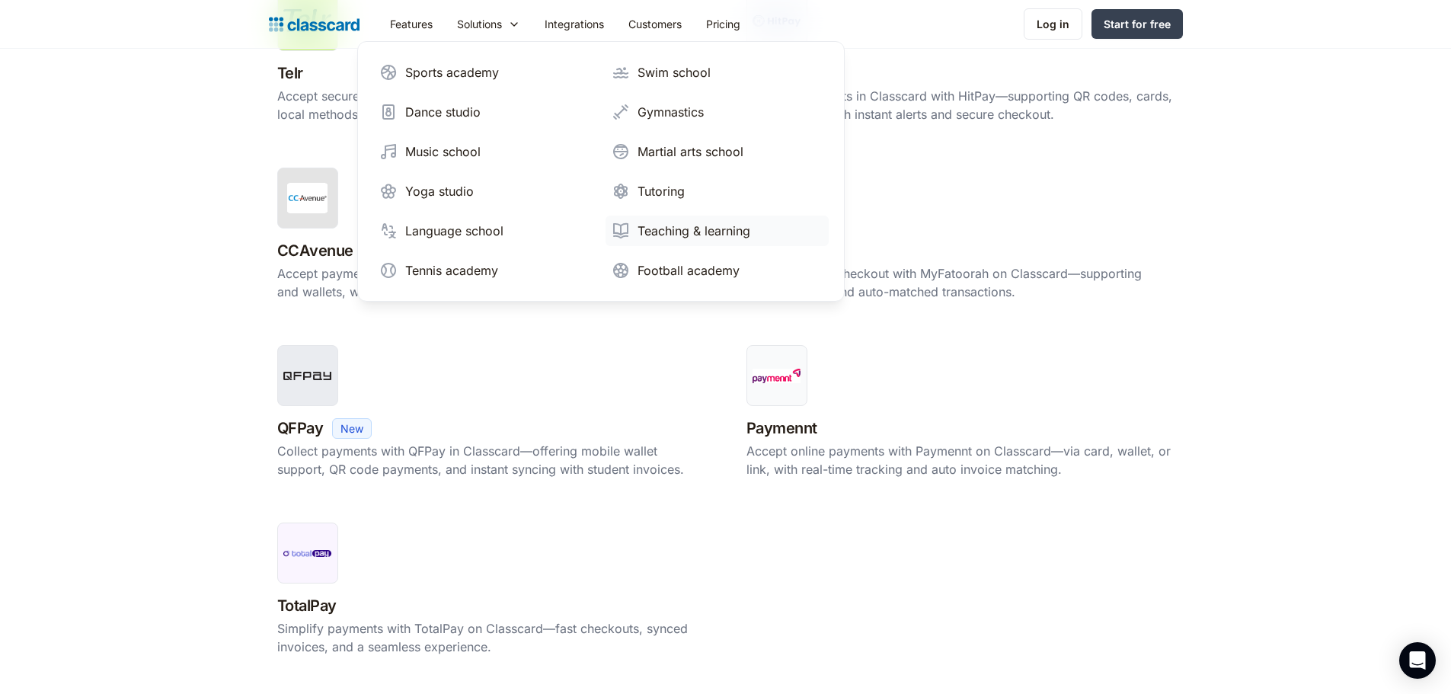
click at [668, 237] on div "Teaching & learning" at bounding box center [693, 231] width 113 height 18
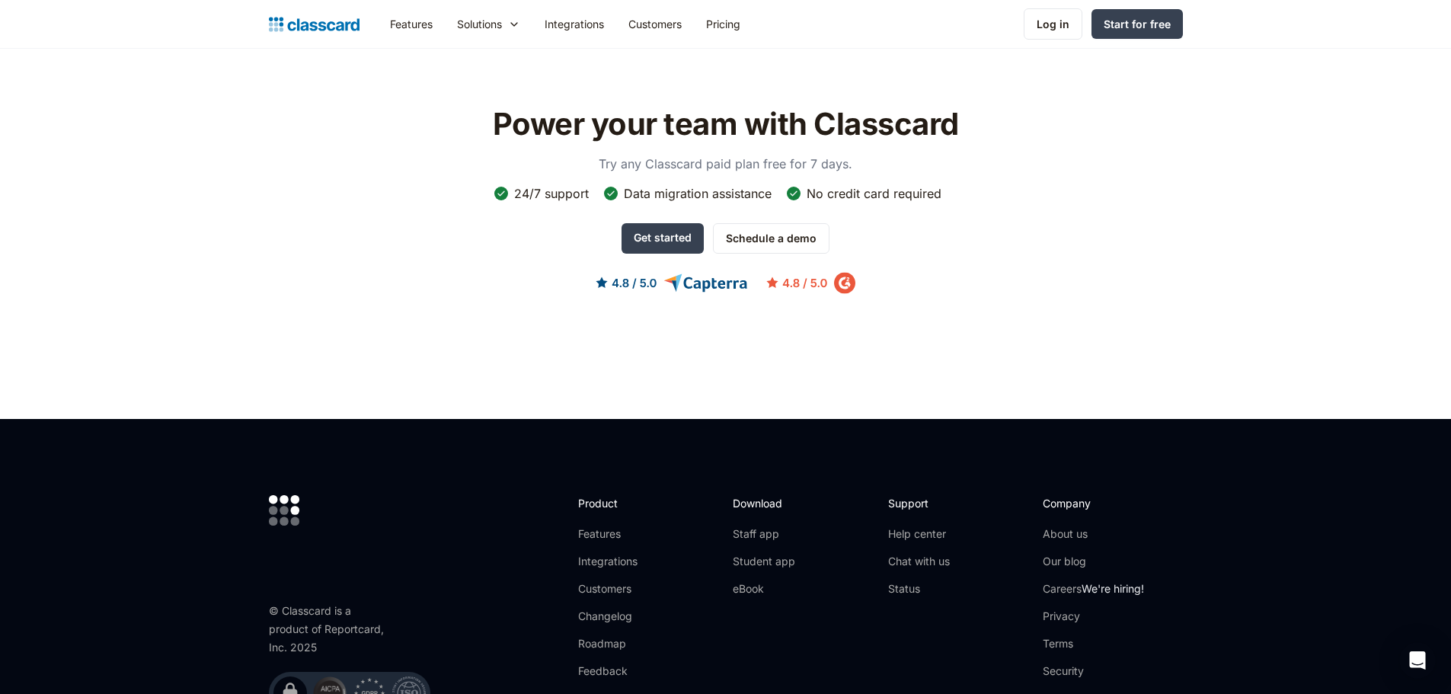
scroll to position [4670, 0]
click at [1051, 18] on div "Log in" at bounding box center [1052, 24] width 33 height 16
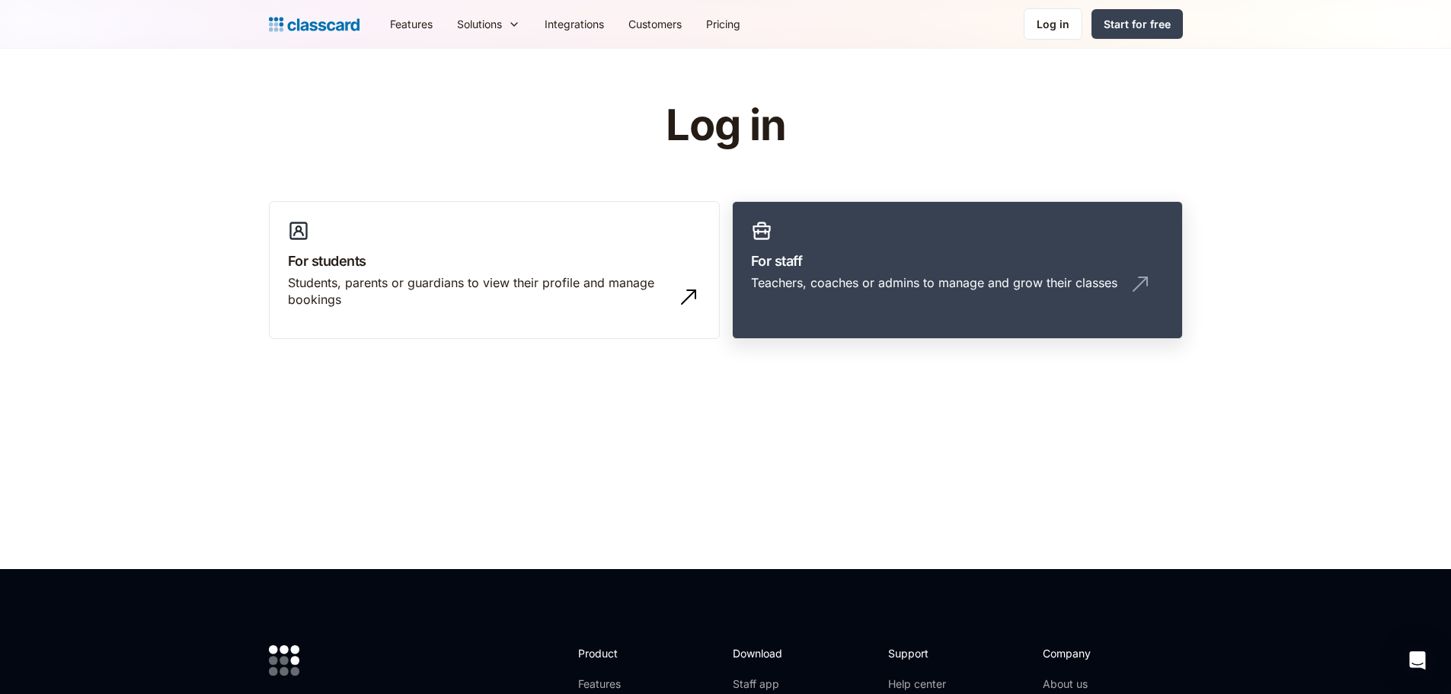
click at [813, 265] on h3 "For staff" at bounding box center [957, 261] width 413 height 21
click at [329, 15] on img "home" at bounding box center [314, 24] width 91 height 21
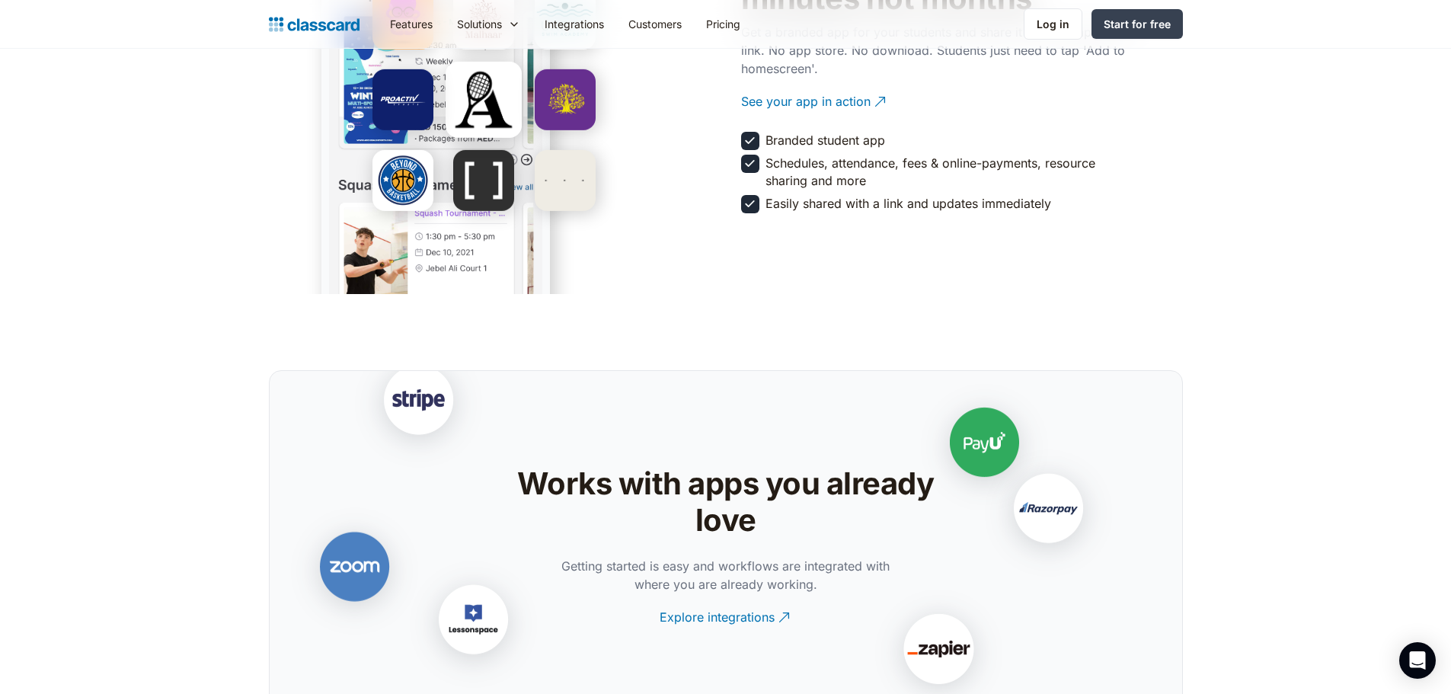
scroll to position [2513, 0]
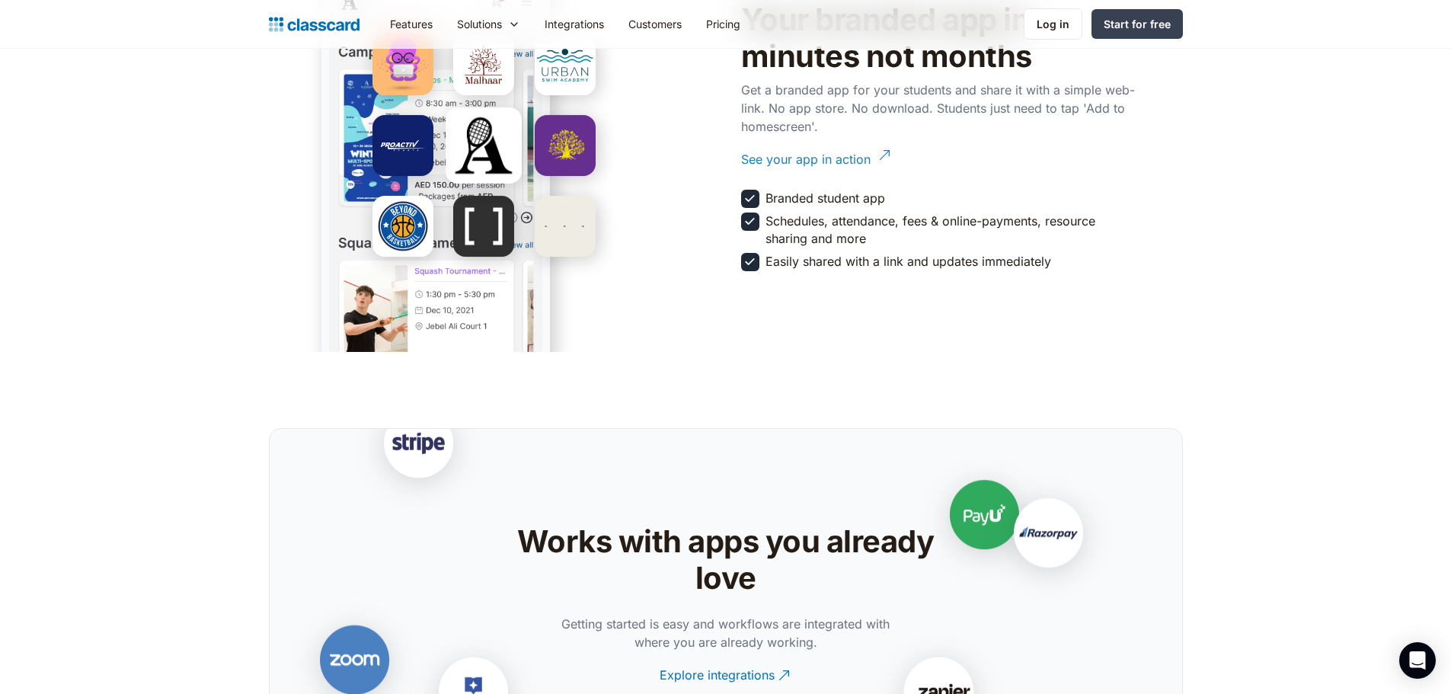
click at [836, 168] on div "See your app in action" at bounding box center [805, 154] width 129 height 30
